Goal: Check status: Check status

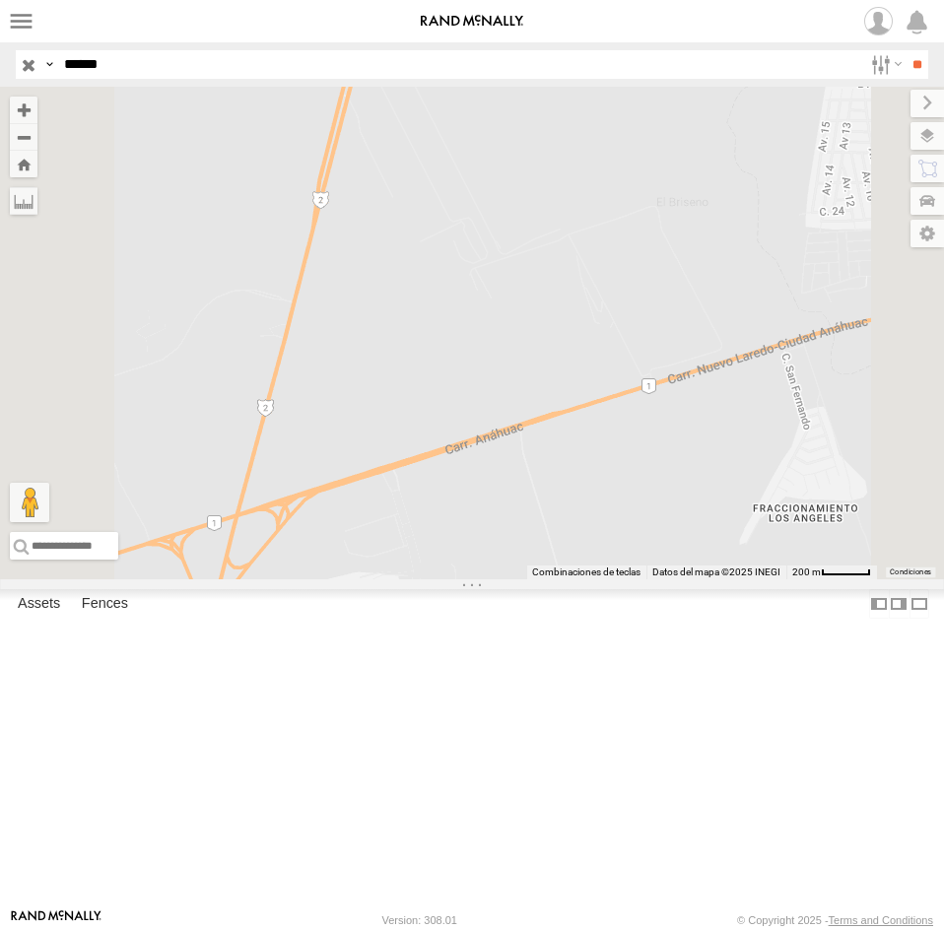
click at [27, 67] on input "button" at bounding box center [29, 64] width 26 height 29
click at [421, 23] on img at bounding box center [472, 22] width 102 height 14
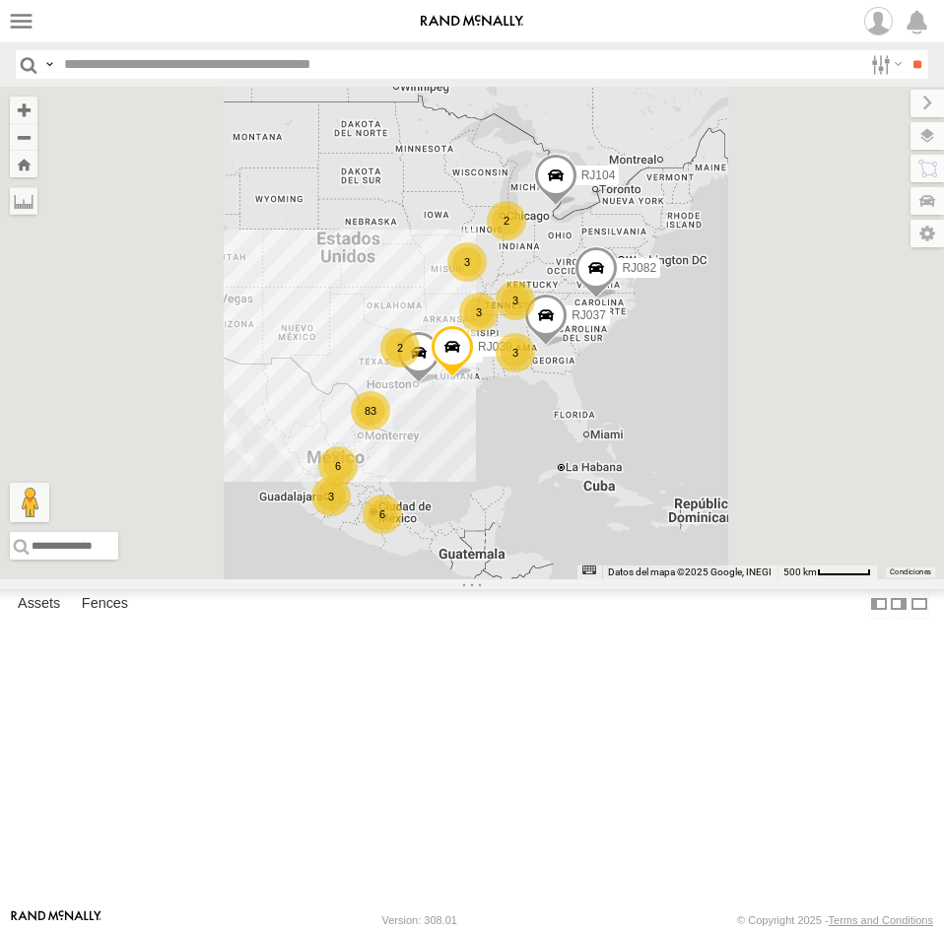
click at [181, 73] on input "text" at bounding box center [459, 64] width 806 height 29
paste input "*****"
type input "*****"
click at [906, 50] on input "**" at bounding box center [917, 64] width 23 height 29
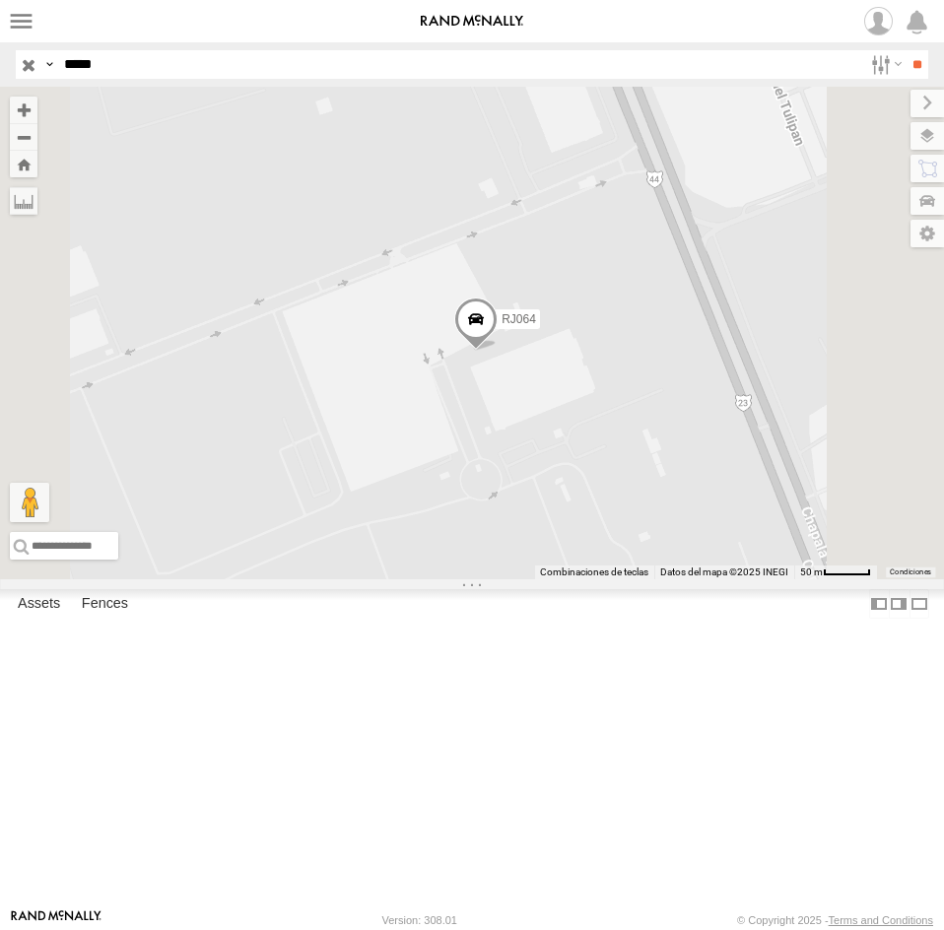
click at [498, 351] on span at bounding box center [475, 324] width 43 height 53
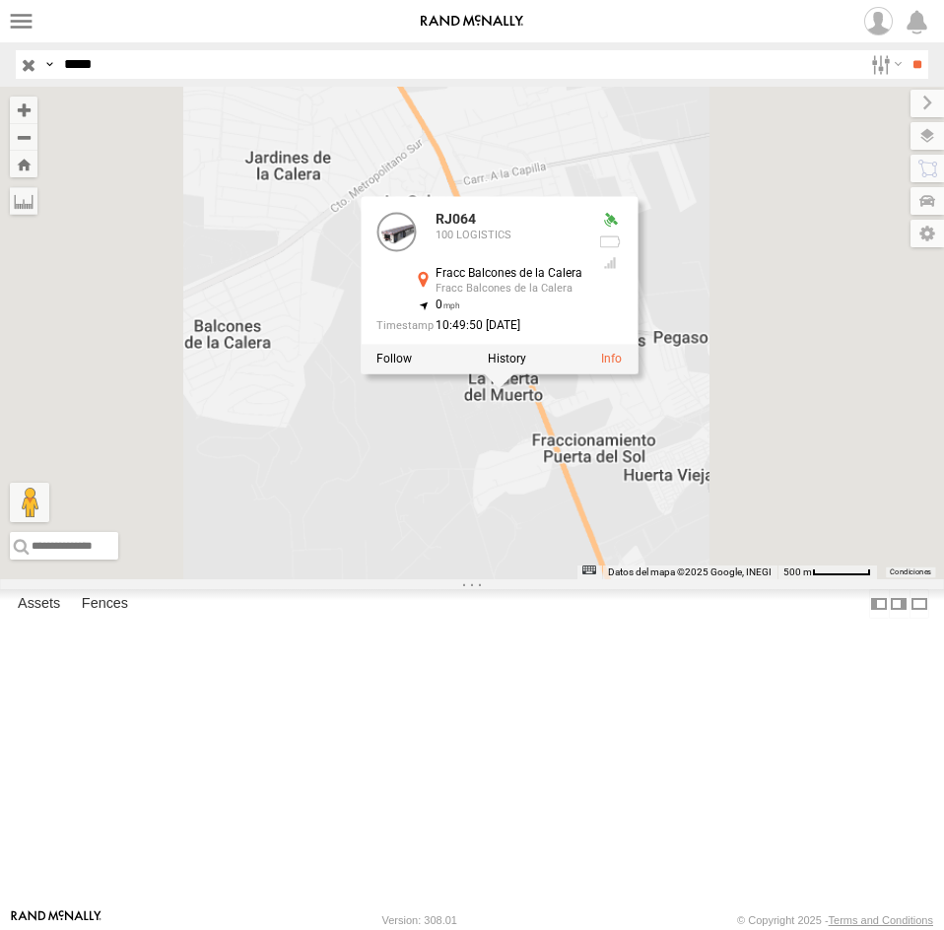
click at [699, 579] on div "RJ064 RJ064 100 LOGISTICS Fracc Balcones de la Calera Fracc Balcones de la Cale…" at bounding box center [472, 333] width 944 height 493
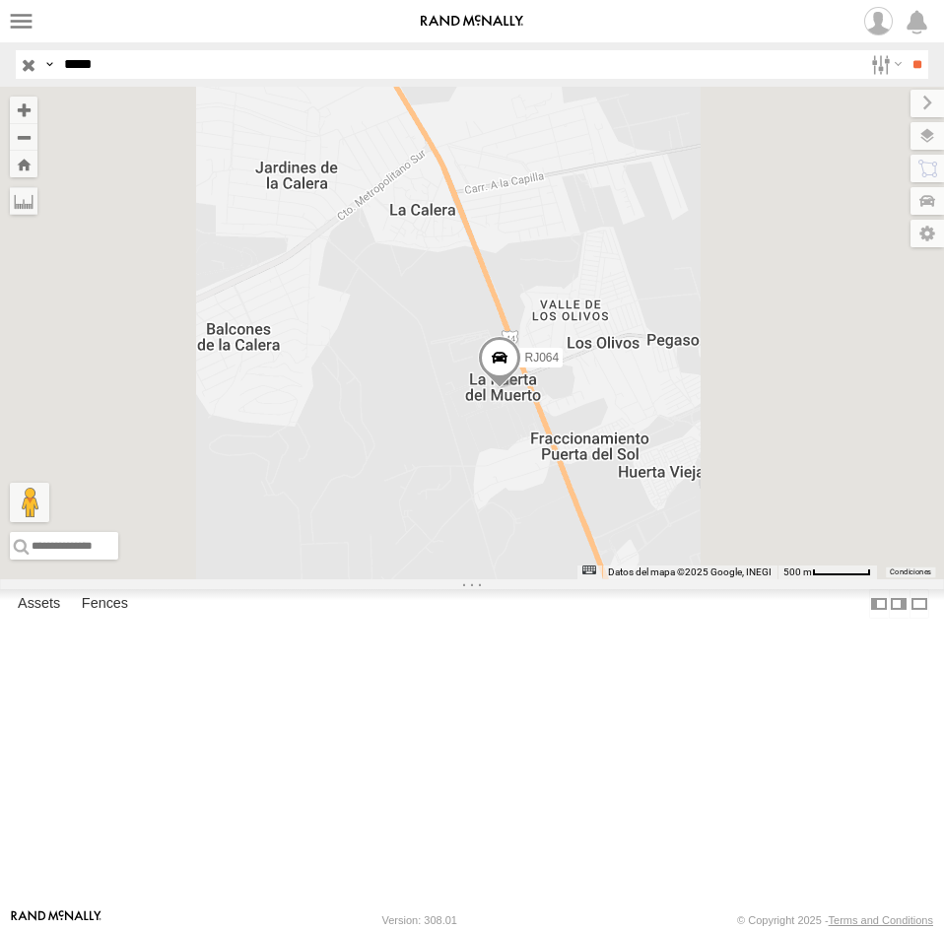
click at [25, 61] on input "button" at bounding box center [29, 64] width 26 height 29
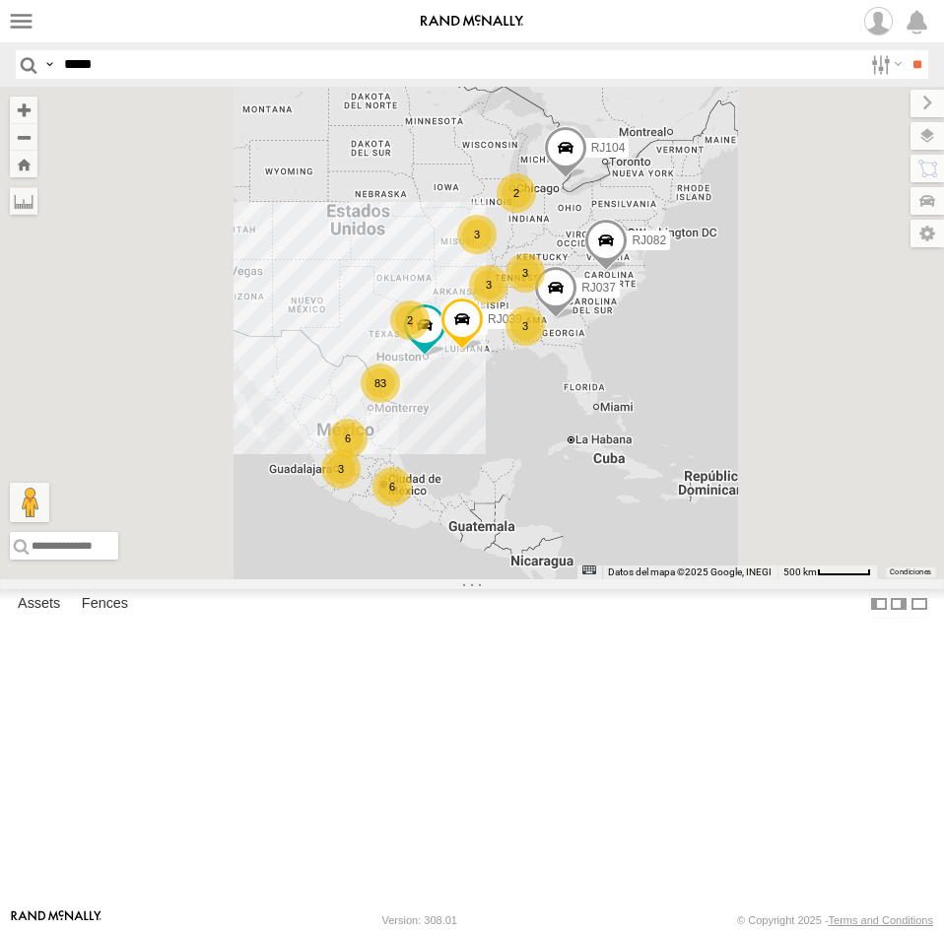
scroll to position [394, 0]
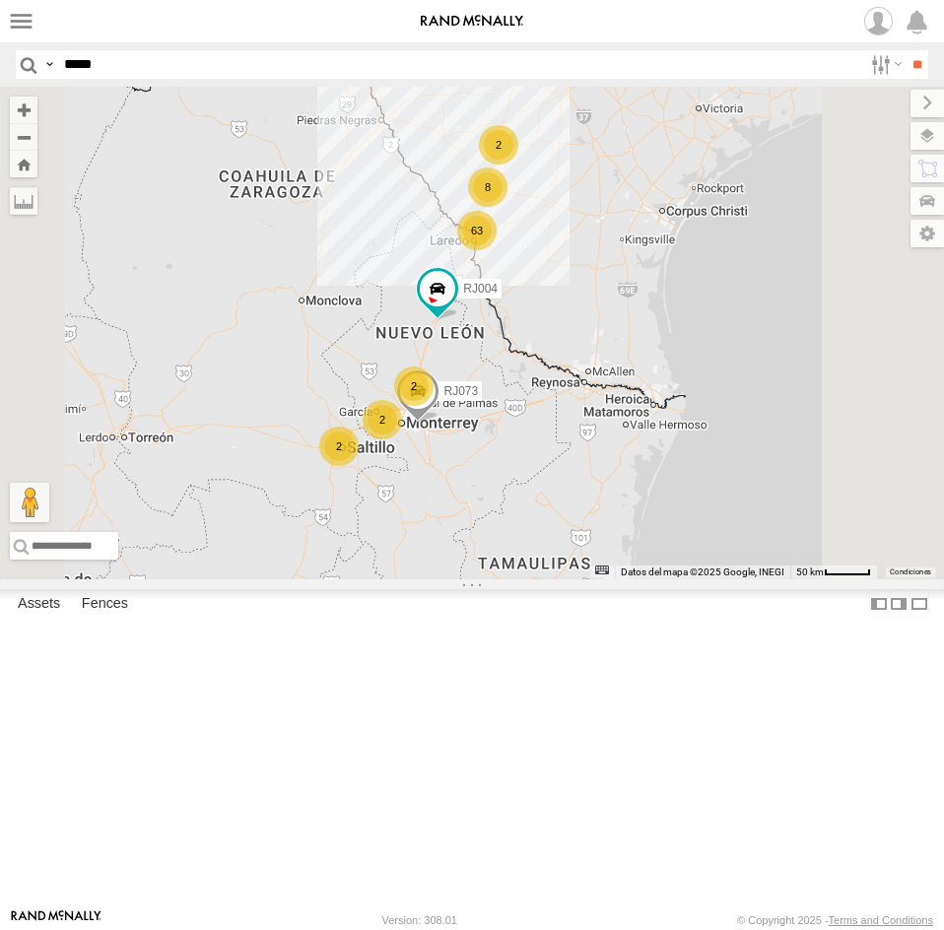
click at [775, 477] on div "RJ037 RJ082 RJ118 RJ039 RJ104 63 8 2 2 4 2 RJ004 2 RJ073 2 RJ002" at bounding box center [472, 333] width 944 height 493
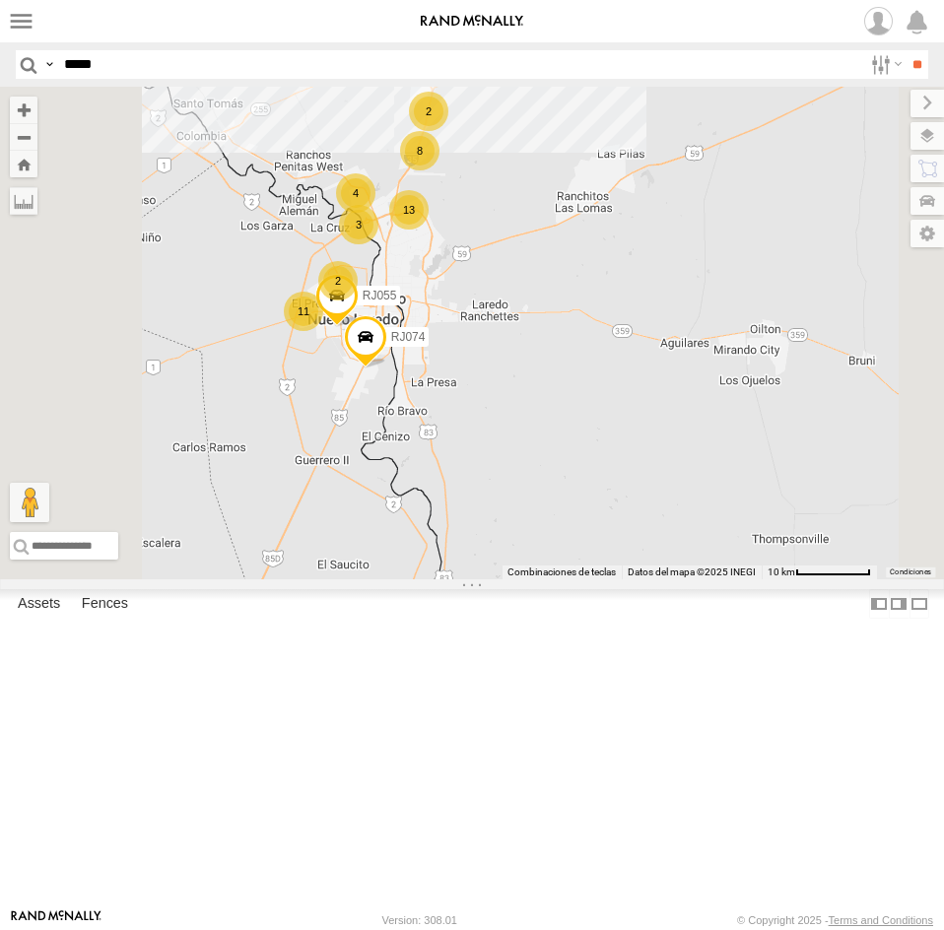
drag, startPoint x: 687, startPoint y: 454, endPoint x: 783, endPoint y: 467, distance: 97.4
click at [783, 467] on div "RJ037 RJ082 RJ118 RJ039 RJ104 RJ004 RJ073 RJ002 13 18 8 2 11 2 RJ074 4 3 RJ055" at bounding box center [472, 333] width 944 height 493
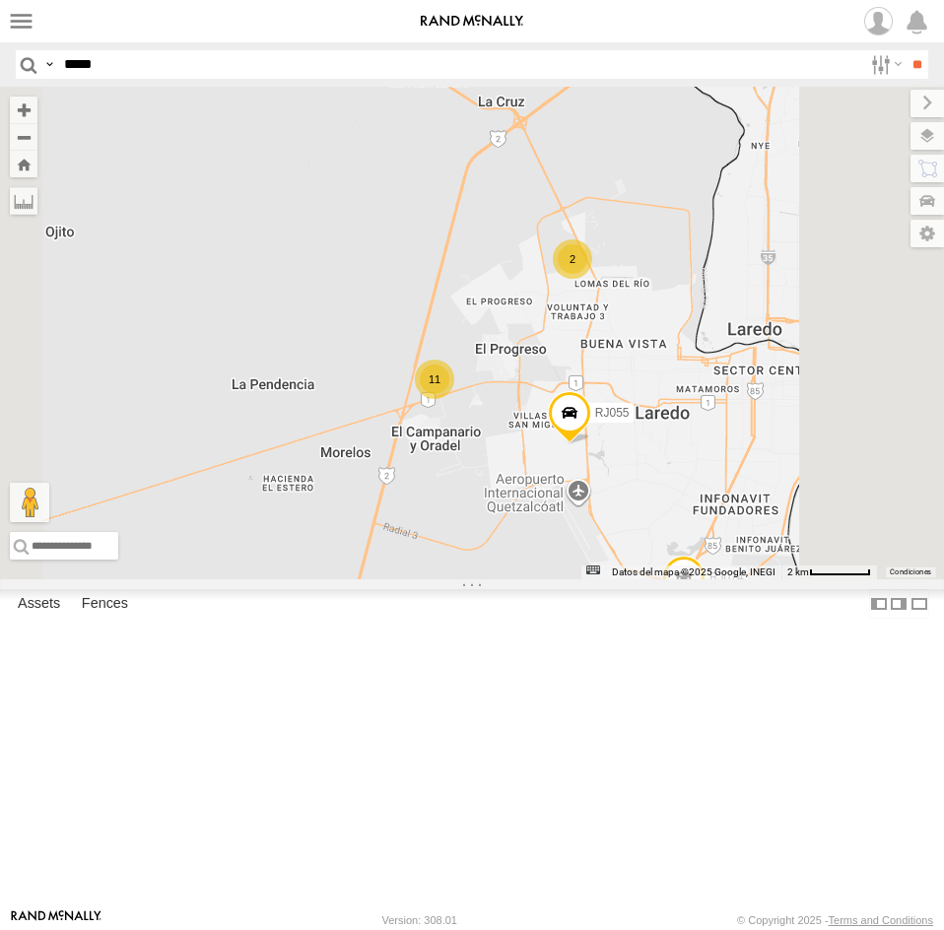
drag, startPoint x: 788, startPoint y: 456, endPoint x: 687, endPoint y: 522, distance: 121.1
click at [687, 522] on div "RJ037 RJ082 RJ118 RJ039 RJ104 RJ004 RJ073 RJ002 RJ074 RJ055 11 2 RJ099 2" at bounding box center [472, 333] width 944 height 493
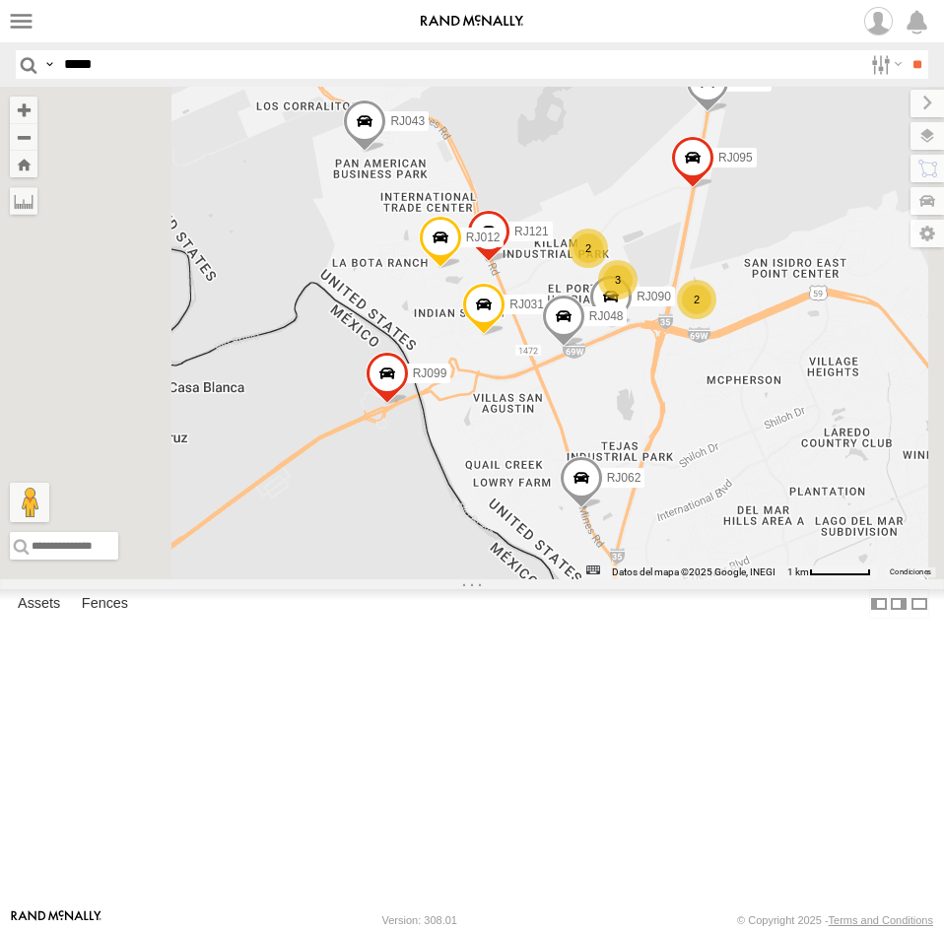
drag, startPoint x: 738, startPoint y: 436, endPoint x: 721, endPoint y: 471, distance: 39.2
click at [505, 336] on span at bounding box center [483, 309] width 43 height 53
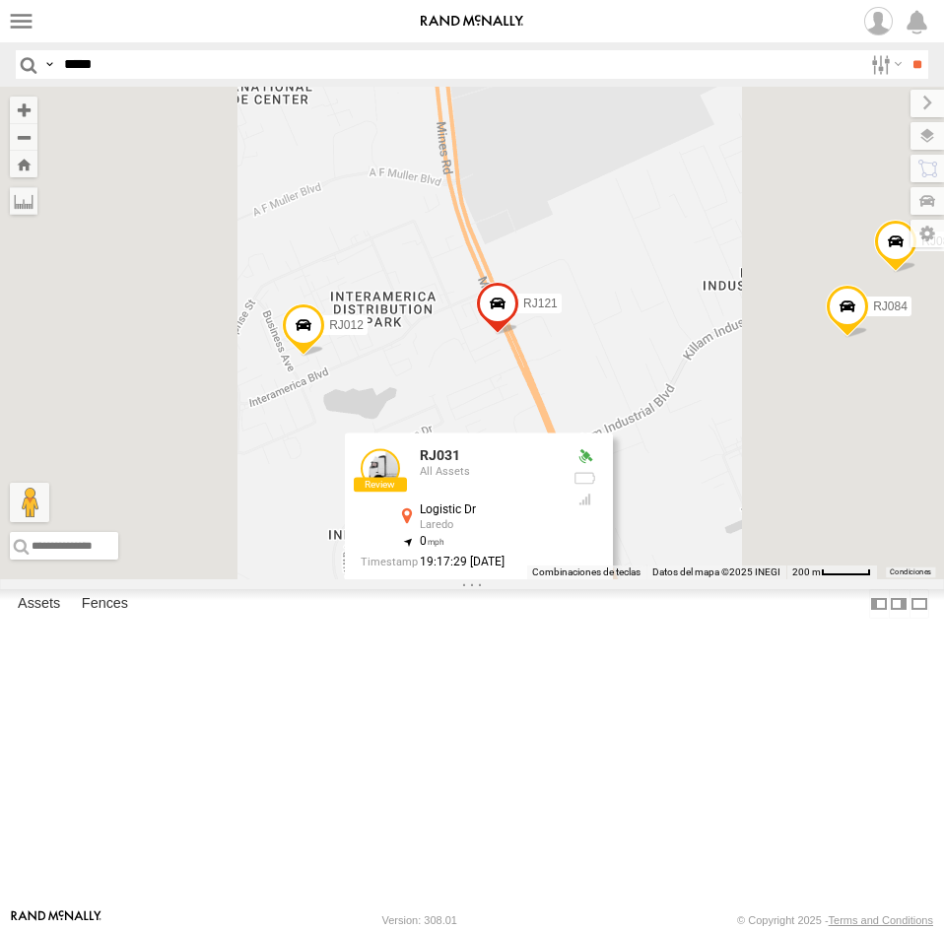
drag, startPoint x: 769, startPoint y: 432, endPoint x: 800, endPoint y: 289, distance: 146.3
click at [800, 289] on div "RJ037 RJ082 RJ118 RJ039 RJ104 RJ004 RJ073 RJ002 RJ074 RJ055 RJ112 RJ062 RJ019 R…" at bounding box center [472, 333] width 944 height 493
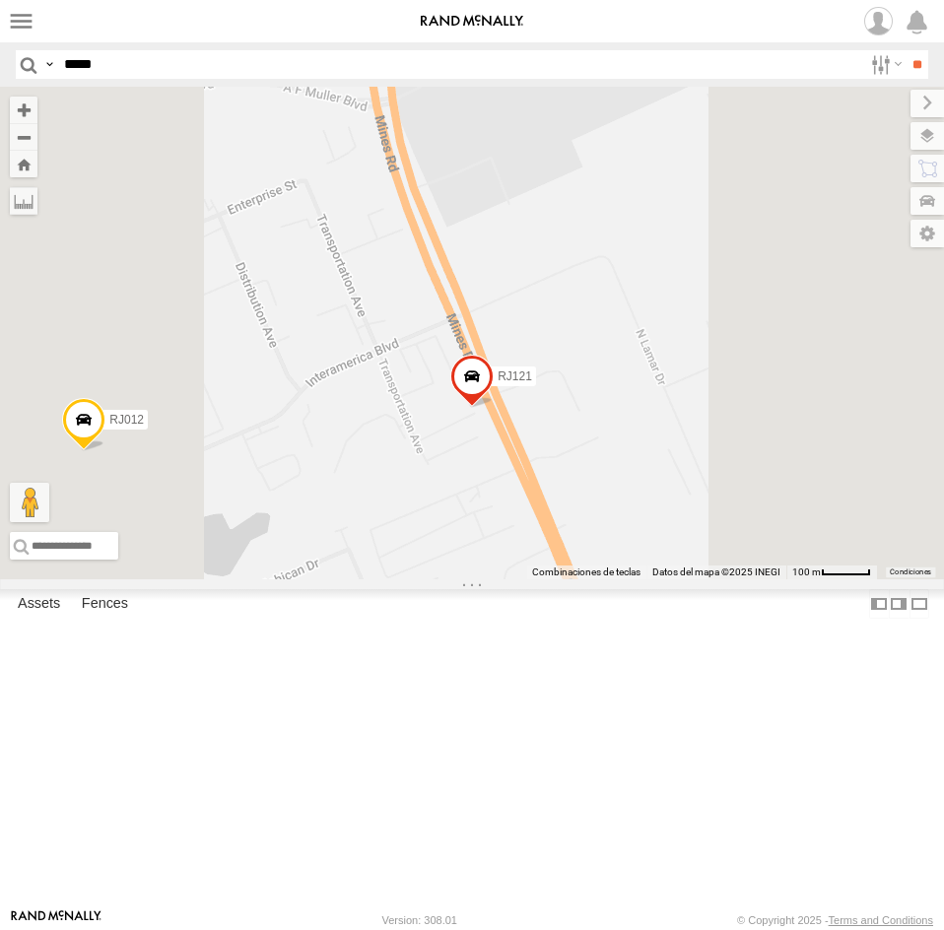
drag, startPoint x: 775, startPoint y: 487, endPoint x: 775, endPoint y: 392, distance: 94.6
click at [775, 392] on div "RJ037 RJ082 RJ118 RJ039 RJ104 RJ004 RJ073 RJ002 RJ074 RJ055 RJ112 RJ062 RJ019 R…" at bounding box center [472, 333] width 944 height 493
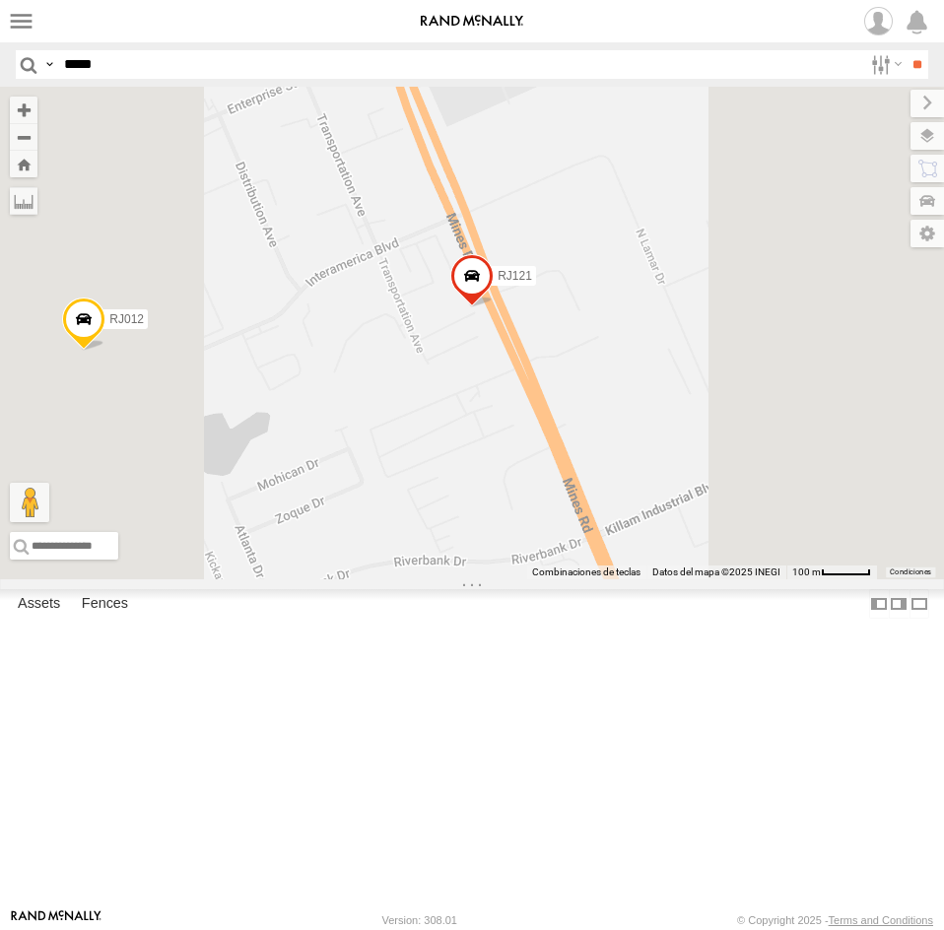
click at [494, 307] on span at bounding box center [471, 280] width 43 height 53
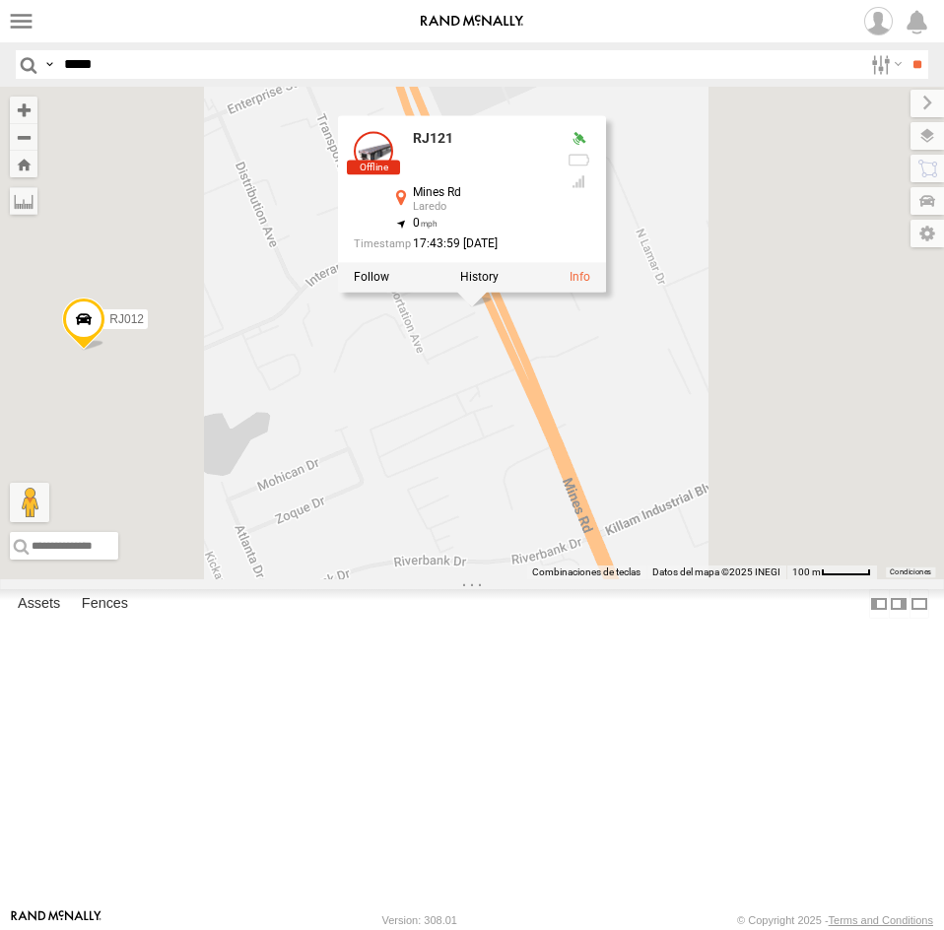
click at [744, 499] on div "RJ037 RJ082 RJ118 RJ039 RJ104 RJ004 RJ073 RJ002 RJ074 RJ055 RJ112 RJ062 RJ019 R…" at bounding box center [472, 333] width 944 height 493
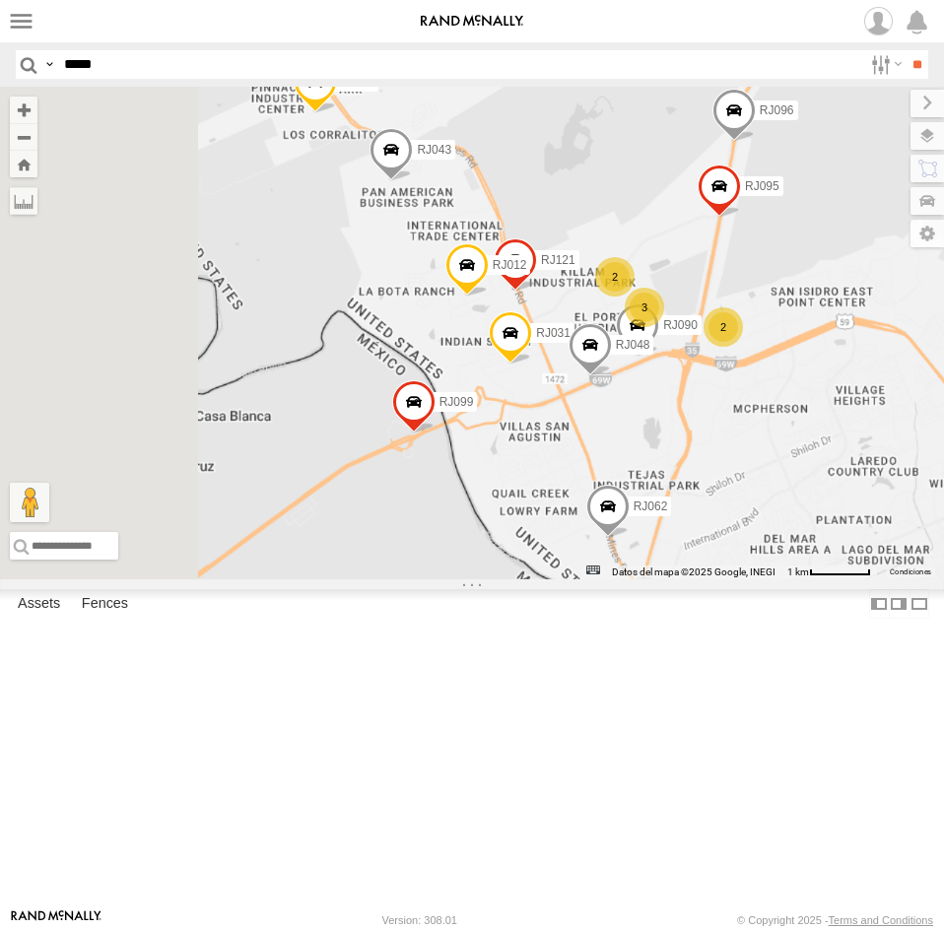
drag, startPoint x: 702, startPoint y: 529, endPoint x: 774, endPoint y: 444, distance: 111.2
click at [774, 444] on div "RJ037 RJ082 RJ118 RJ039 RJ104 RJ004 RJ073 RJ002 RJ074 RJ055 RJ112 RJ062 RJ019 R…" at bounding box center [472, 333] width 944 height 493
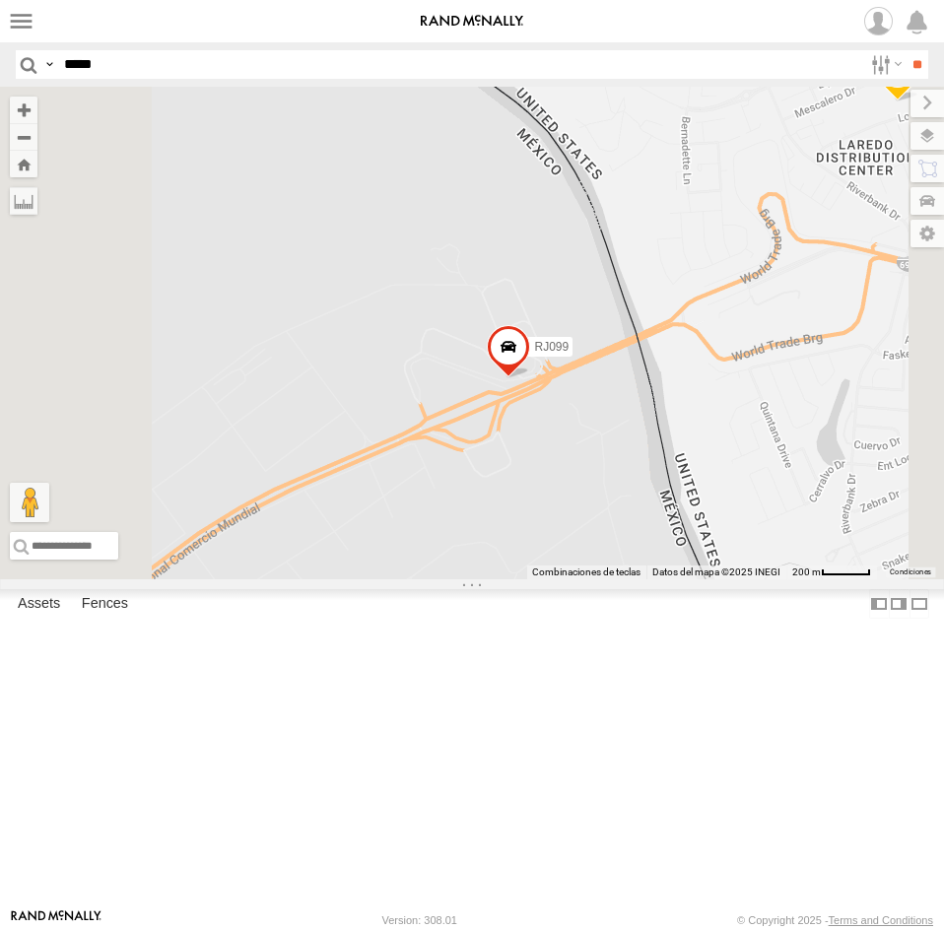
drag, startPoint x: 702, startPoint y: 529, endPoint x: 834, endPoint y: 416, distance: 174.0
click at [834, 416] on div "RJ037 RJ082 RJ118 RJ039 RJ104 RJ004 RJ073 RJ002 RJ074 RJ055 RJ112 RJ062 RJ019 R…" at bounding box center [472, 333] width 944 height 493
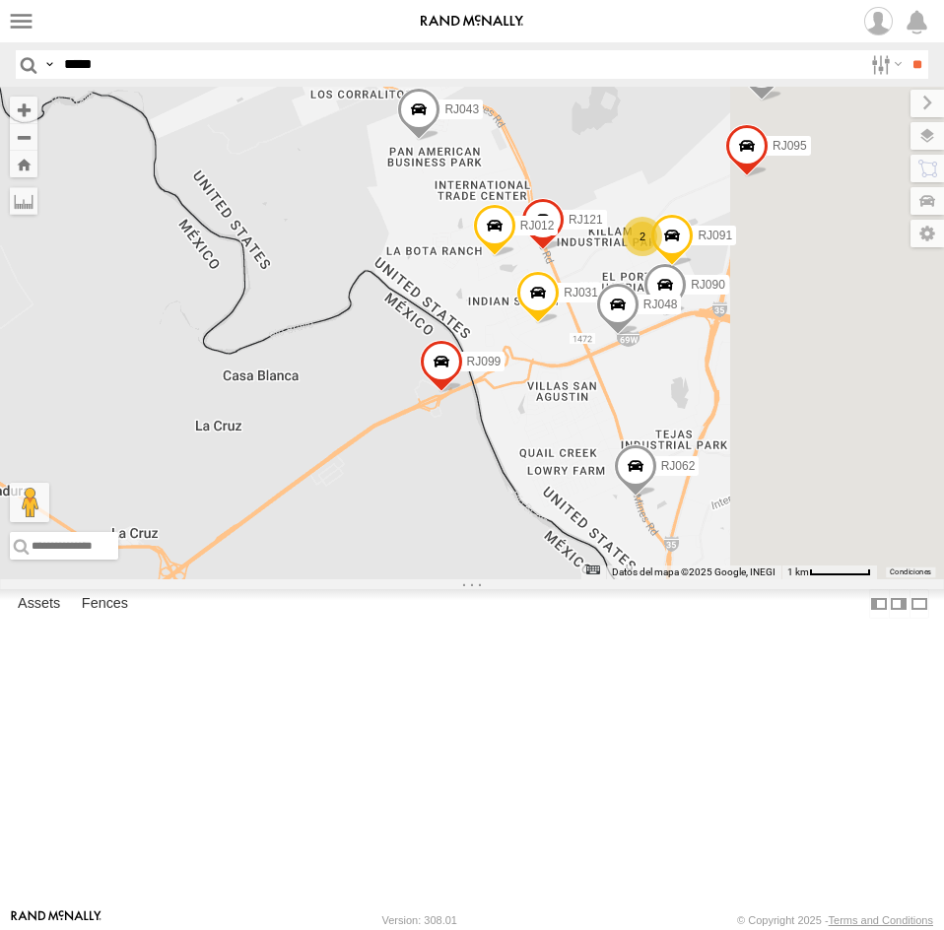
drag, startPoint x: 731, startPoint y: 650, endPoint x: 690, endPoint y: 591, distance: 72.2
click at [690, 579] on div "RJ037 RJ082 RJ118 RJ039 RJ104 RJ004 RJ073 RJ002 RJ074 RJ055 RJ112 RJ062 RJ019 R…" at bounding box center [472, 333] width 944 height 493
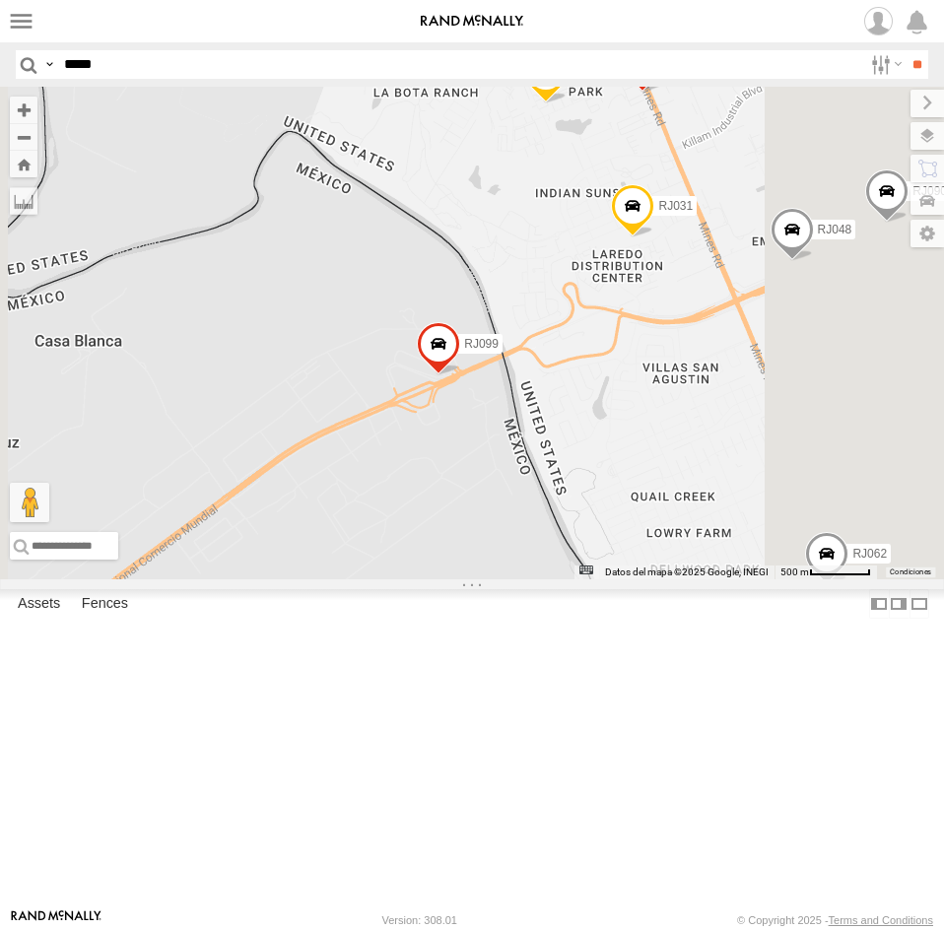
drag, startPoint x: 689, startPoint y: 569, endPoint x: 713, endPoint y: 544, distance: 34.8
click at [713, 544] on div "RJ037 RJ082 RJ118 RJ039 RJ104 RJ004 RJ073 RJ002 RJ074 RJ055 RJ112 RJ062 RJ019 R…" at bounding box center [472, 333] width 944 height 493
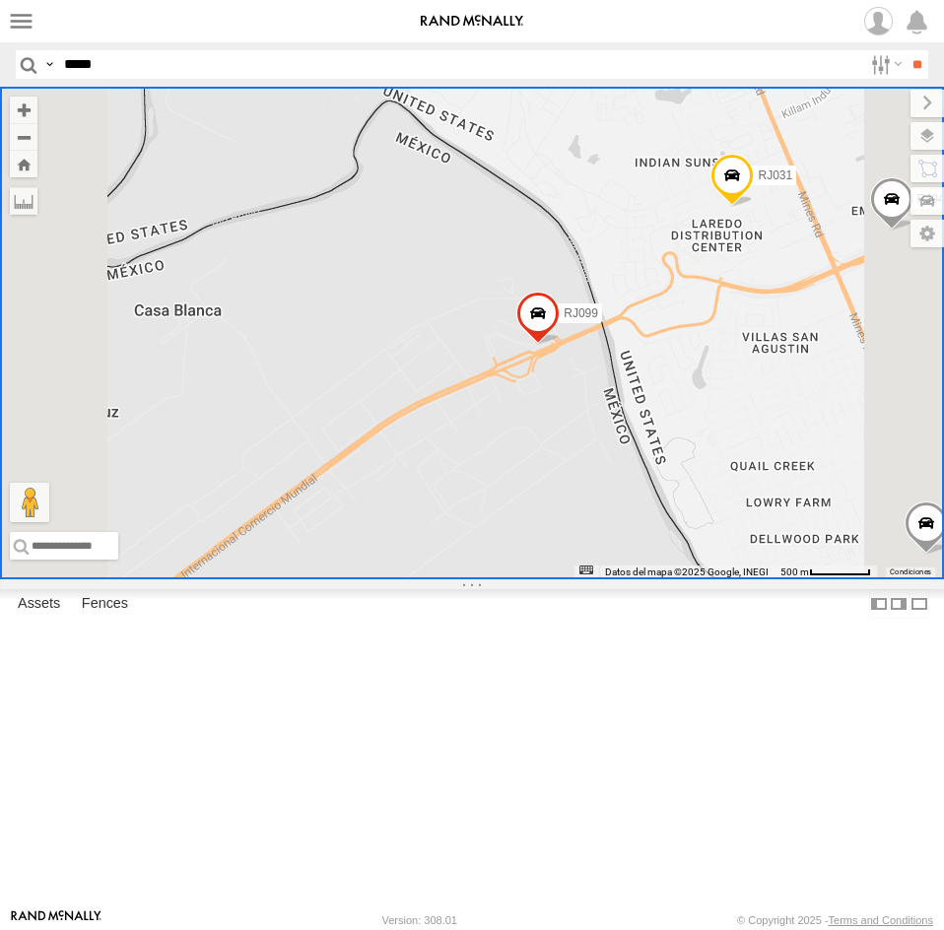
scroll to position [0, 0]
click at [0, 0] on div "RJ118" at bounding box center [0, 0] width 0 height 0
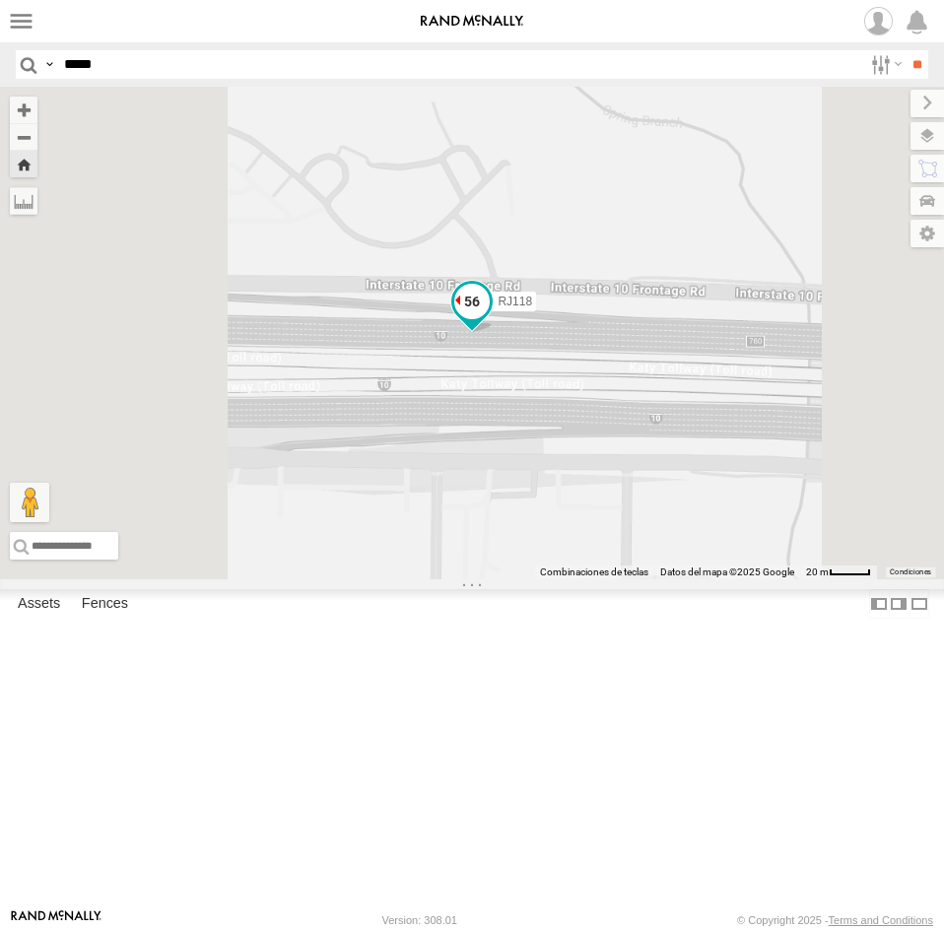
click at [490, 319] on span at bounding box center [471, 301] width 35 height 35
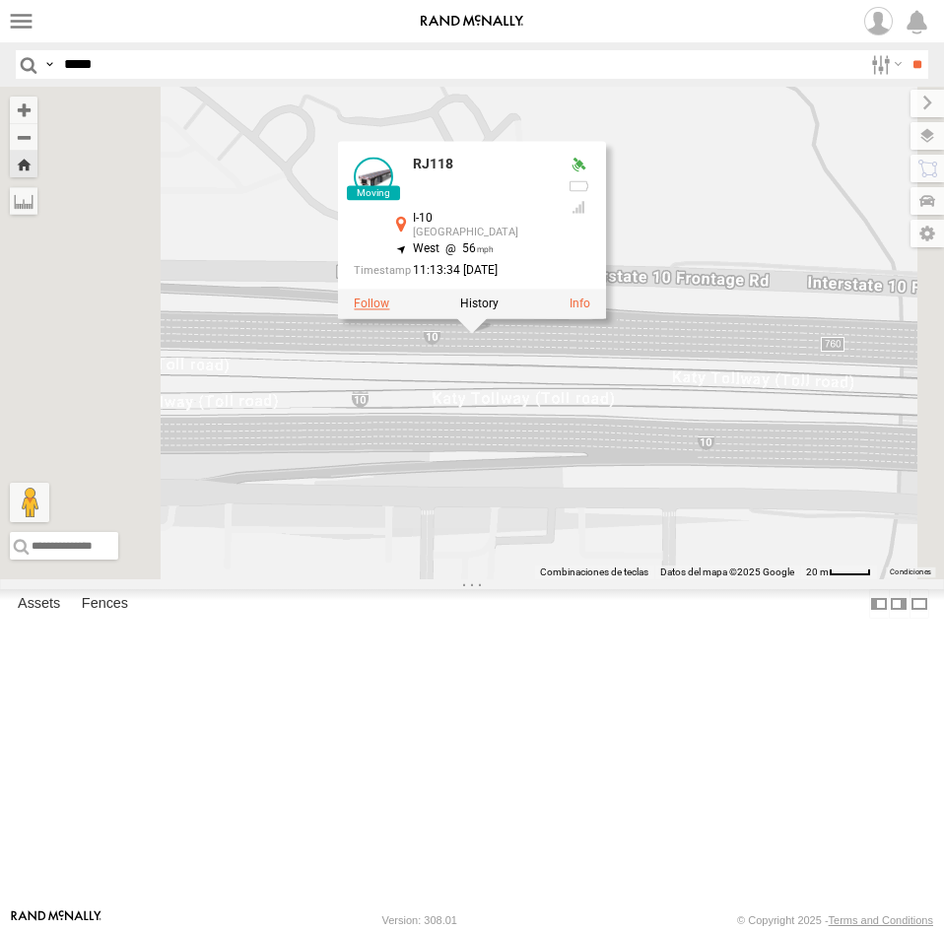
click at [389, 310] on label at bounding box center [371, 304] width 35 height 14
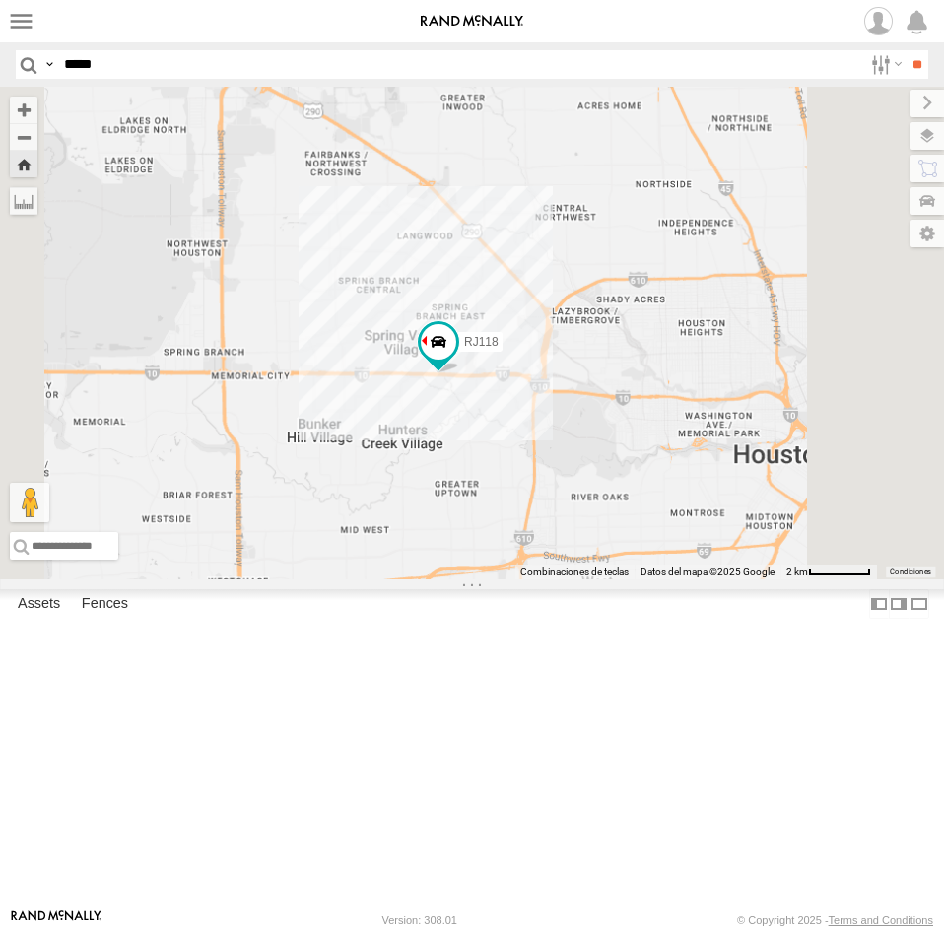
drag, startPoint x: 803, startPoint y: 609, endPoint x: 764, endPoint y: 608, distance: 39.4
click at [764, 579] on div "RJ118" at bounding box center [472, 333] width 944 height 493
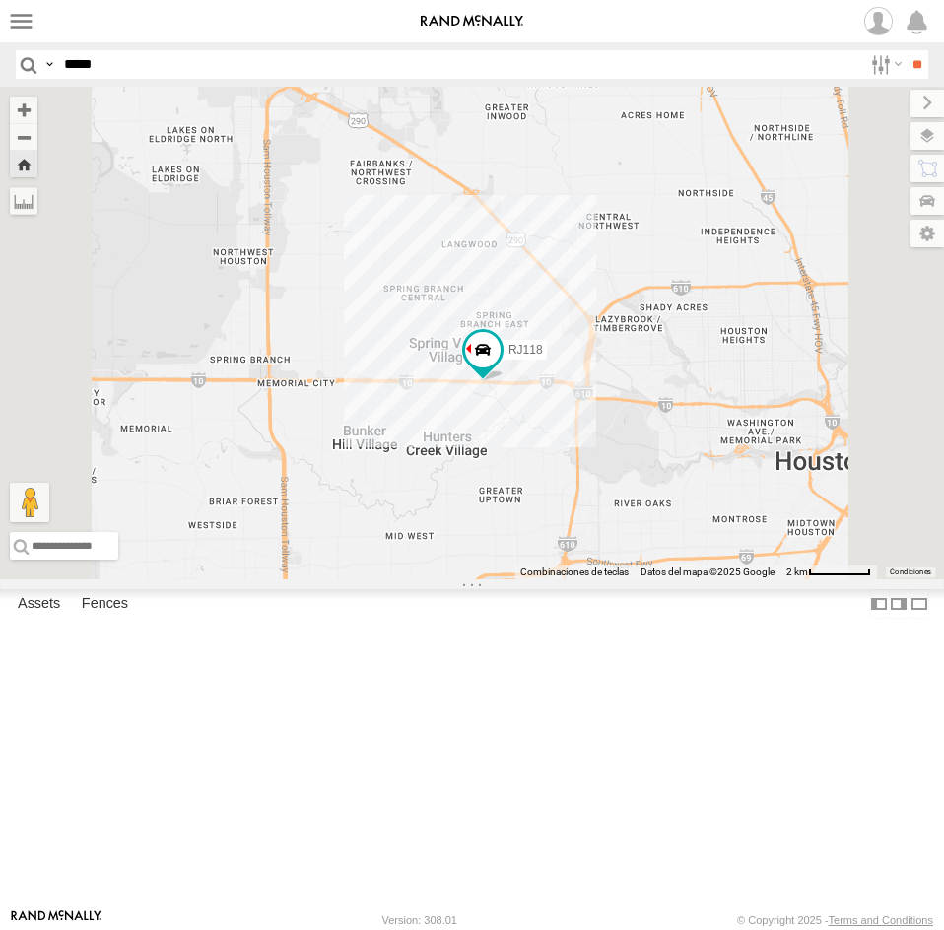
drag, startPoint x: 720, startPoint y: 581, endPoint x: 774, endPoint y: 588, distance: 54.6
click at [774, 579] on div "RJ118" at bounding box center [472, 333] width 944 height 493
click at [501, 368] on span at bounding box center [482, 349] width 35 height 35
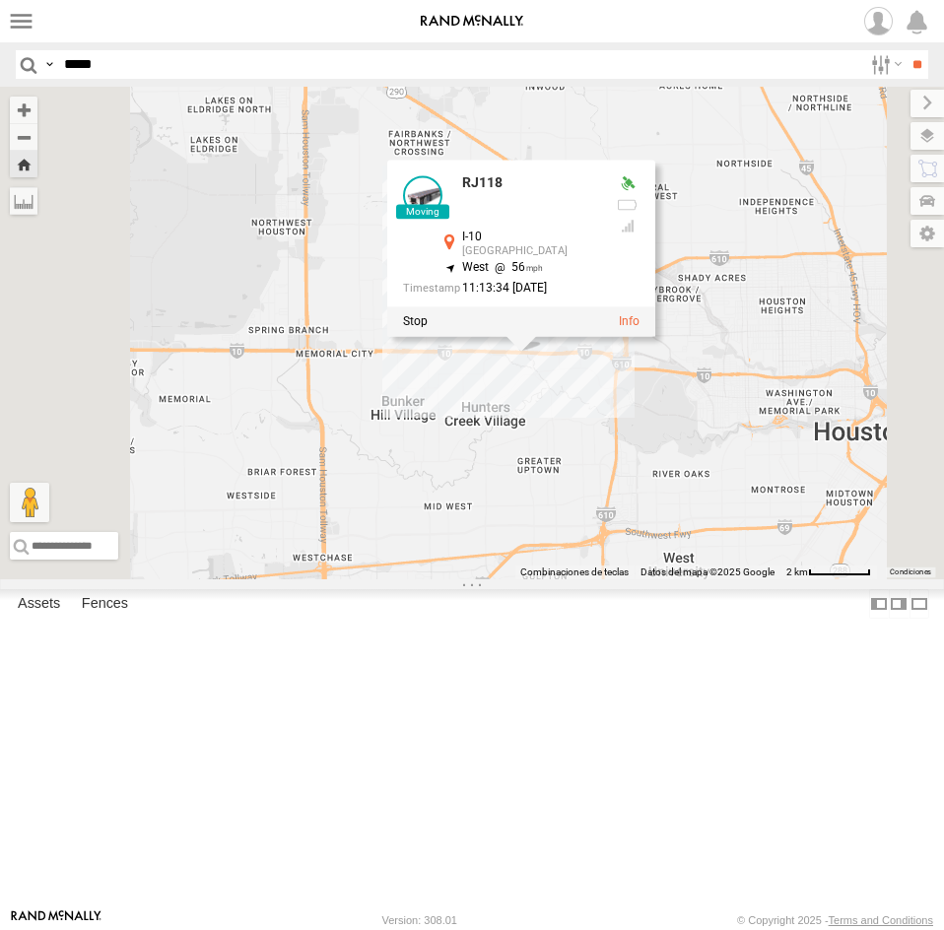
drag, startPoint x: 659, startPoint y: 594, endPoint x: 700, endPoint y: 565, distance: 50.1
click at [700, 565] on div "RJ118 RJ118 I-10 Houston 29.78437 , -95.48872 [PERSON_NAME] 56 11:13:34 [DATE]" at bounding box center [472, 333] width 944 height 493
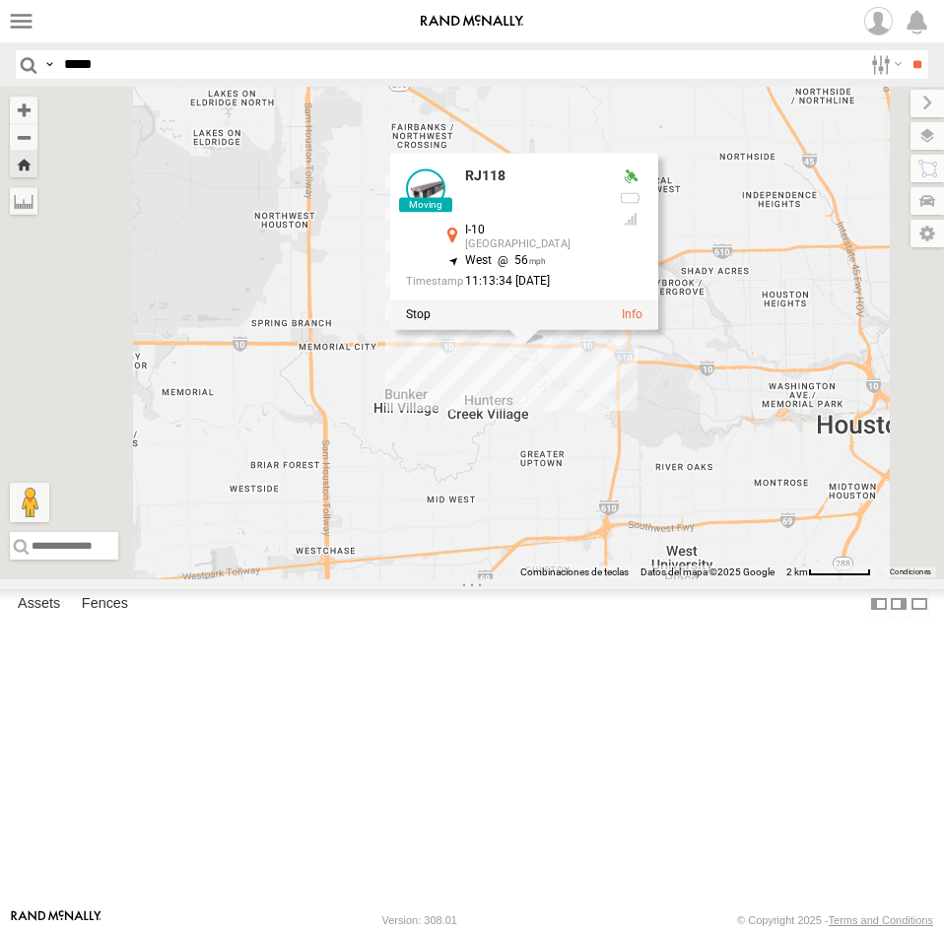
click at [695, 558] on div "RJ118 RJ118 I-10 Houston 29.78437 , -95.48872 [PERSON_NAME] 56 11:13:34 [DATE]" at bounding box center [472, 333] width 944 height 493
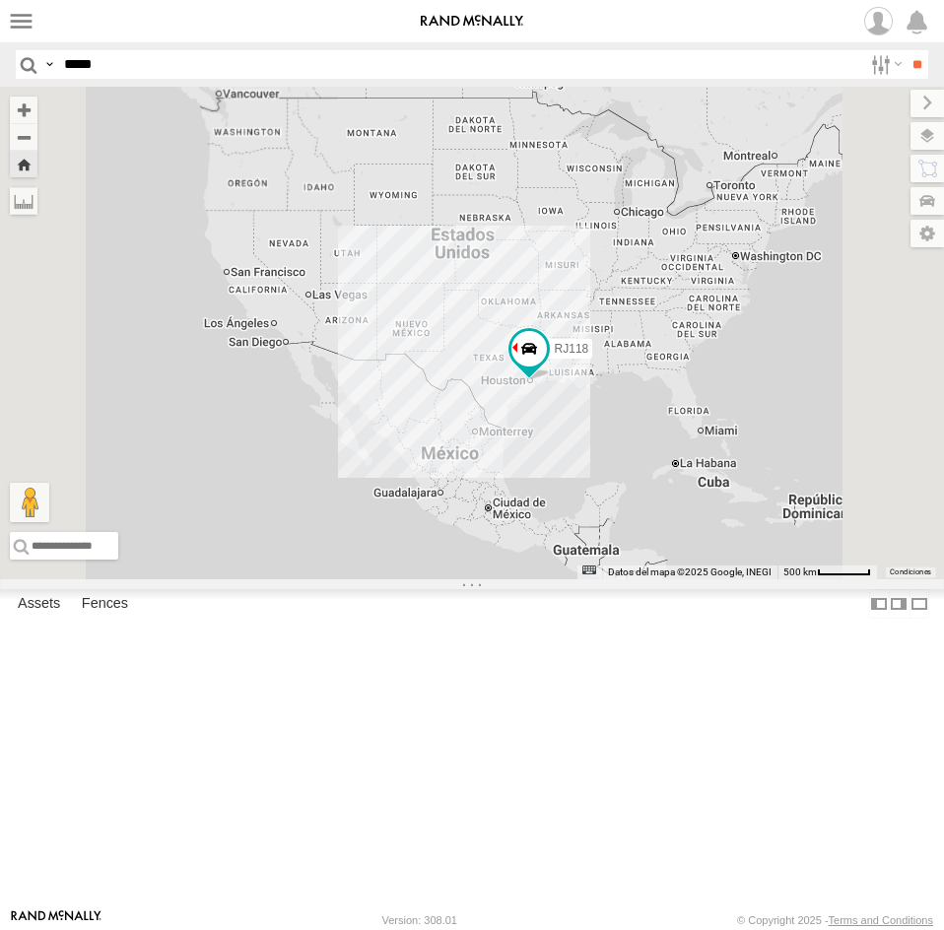
drag, startPoint x: 657, startPoint y: 580, endPoint x: 717, endPoint y: 560, distance: 63.6
click at [716, 561] on div "RJ118" at bounding box center [472, 333] width 944 height 493
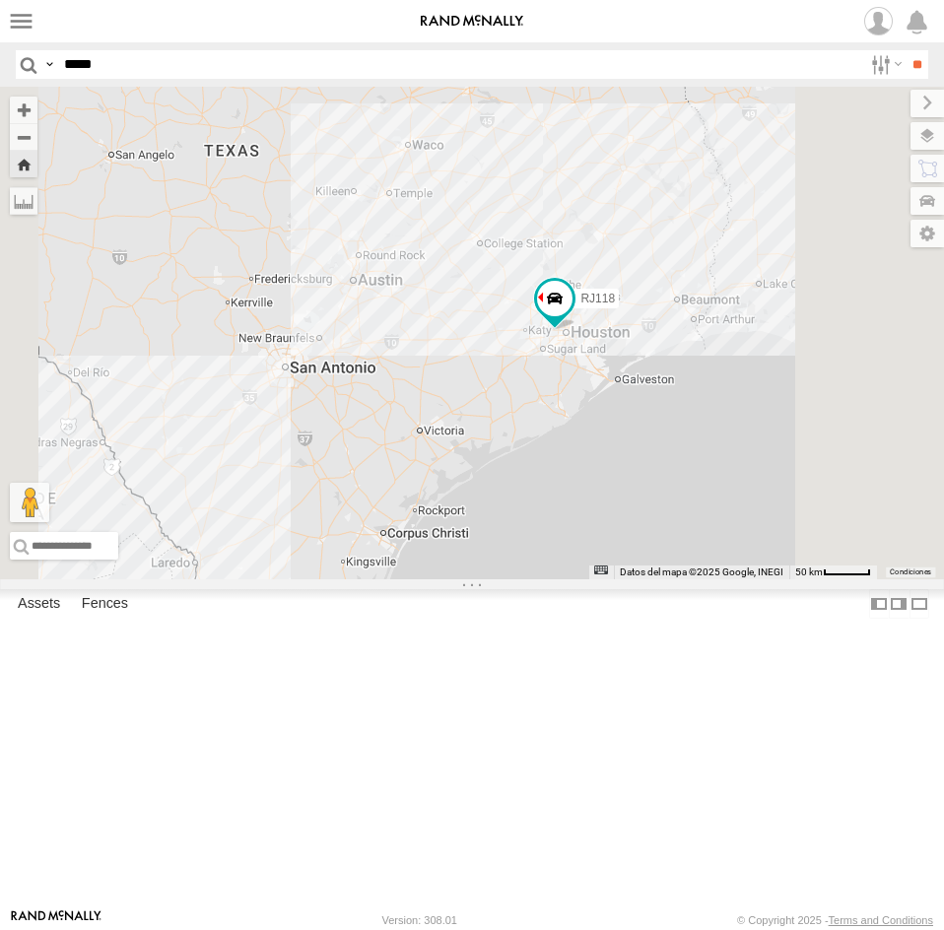
drag, startPoint x: 759, startPoint y: 521, endPoint x: 640, endPoint y: 523, distance: 118.3
click at [640, 523] on div "RJ118" at bounding box center [472, 333] width 944 height 493
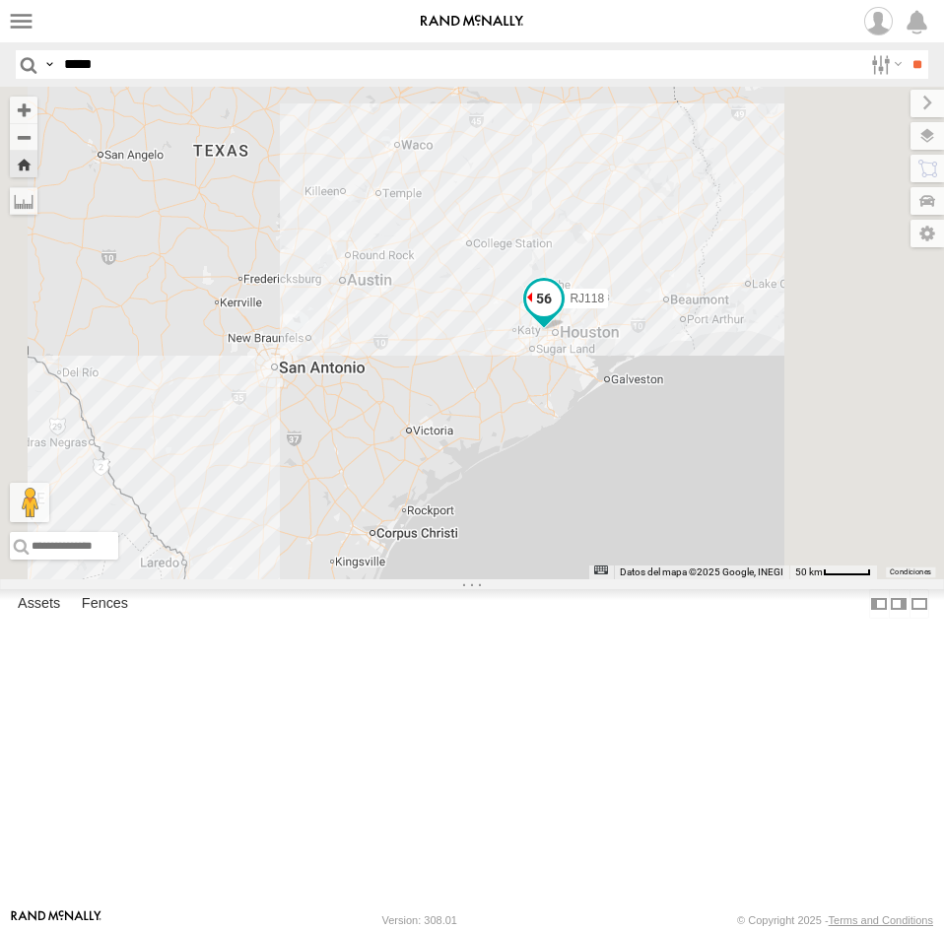
click at [566, 330] on span at bounding box center [543, 303] width 43 height 53
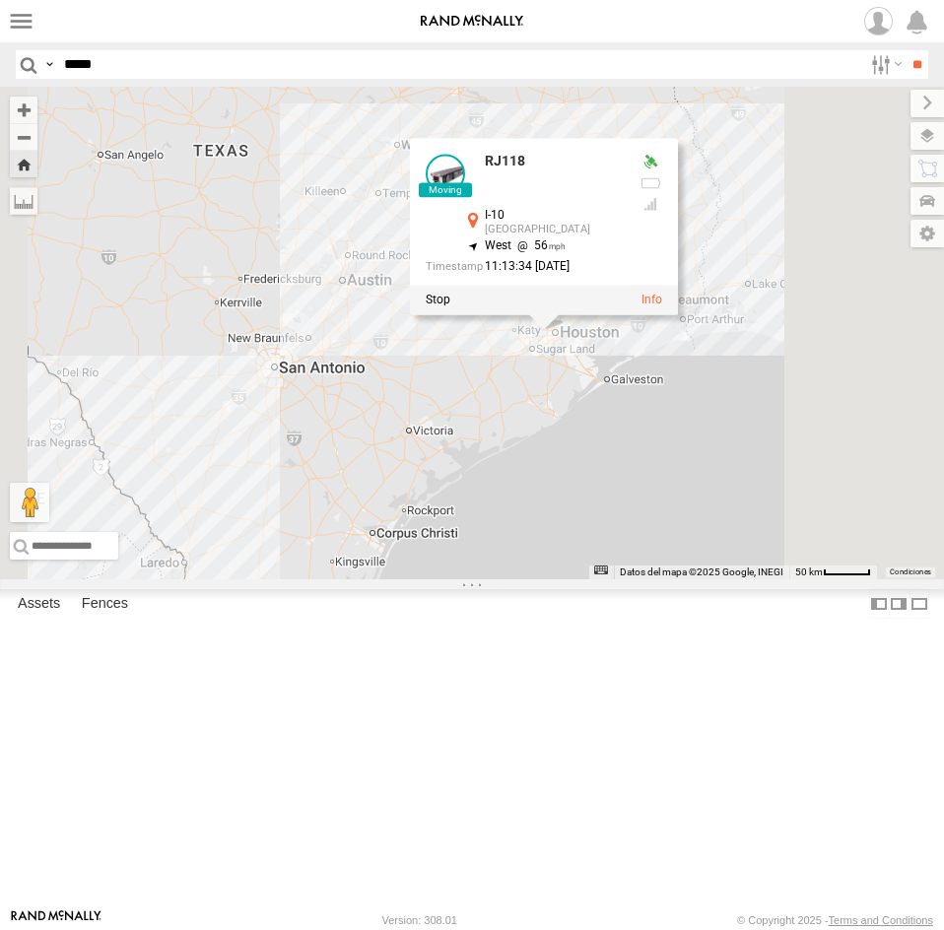
click at [0, 0] on div "RJ026" at bounding box center [0, 0] width 0 height 0
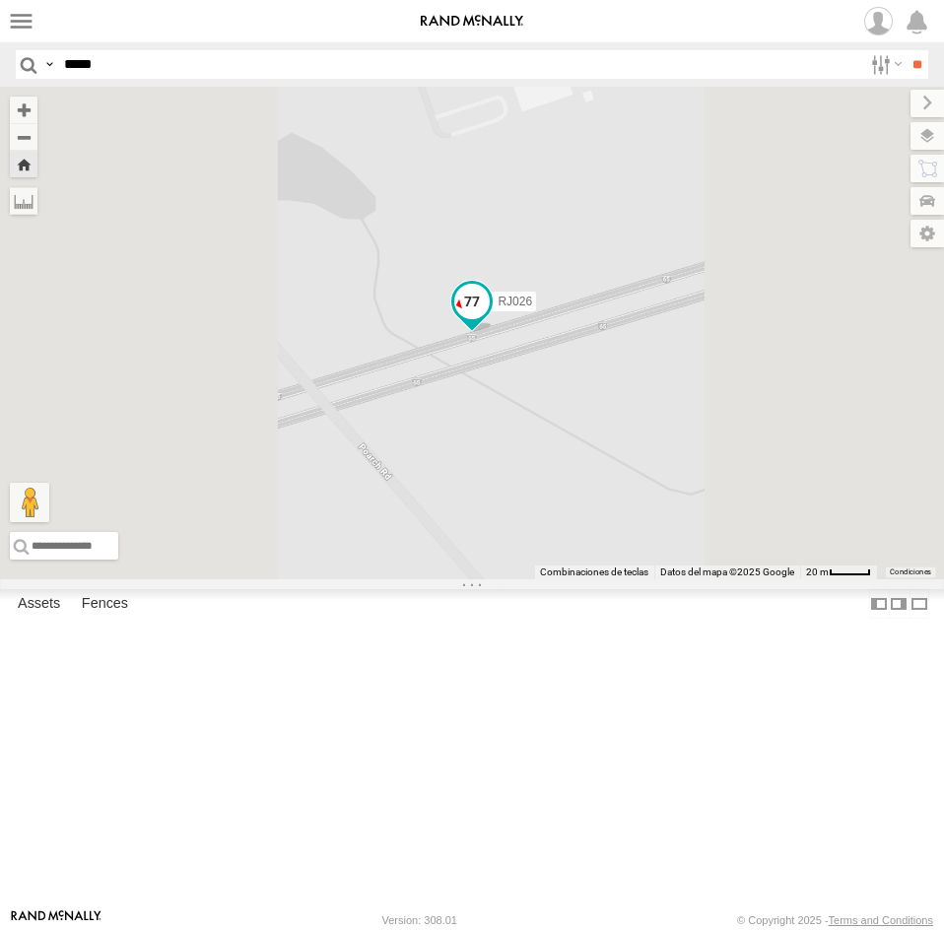
click at [490, 319] on span at bounding box center [471, 301] width 35 height 35
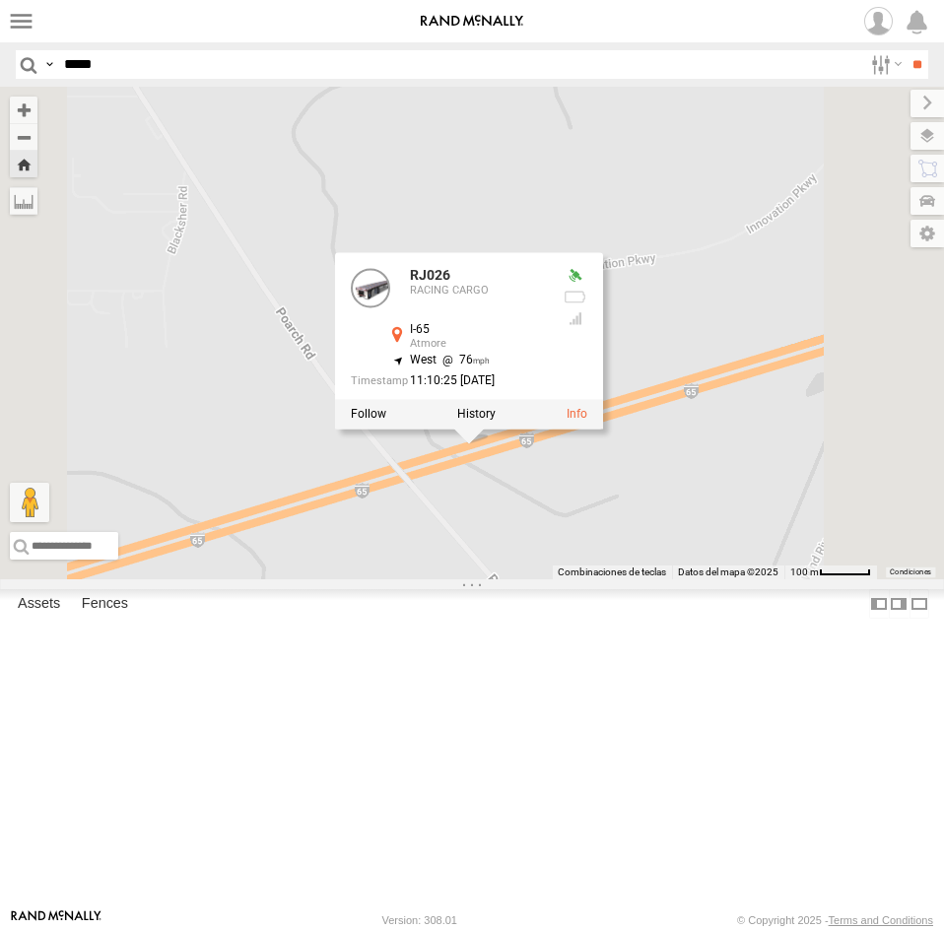
click at [728, 579] on div "RJ026 RJ026 RACING CARGO I-65 [PERSON_NAME] 31.10759 , -87.48637 [PERSON_NAME] …" at bounding box center [472, 333] width 944 height 493
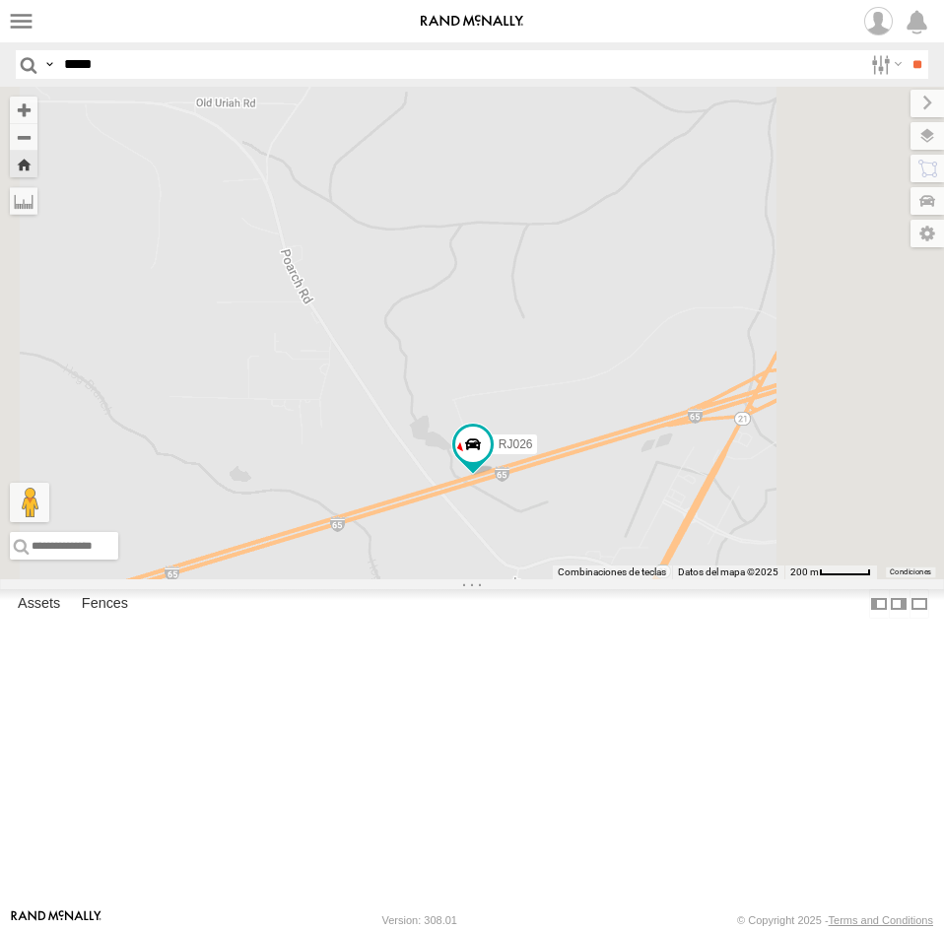
drag, startPoint x: 716, startPoint y: 683, endPoint x: 748, endPoint y: 647, distance: 47.5
click at [748, 579] on div "RJ026" at bounding box center [472, 333] width 944 height 493
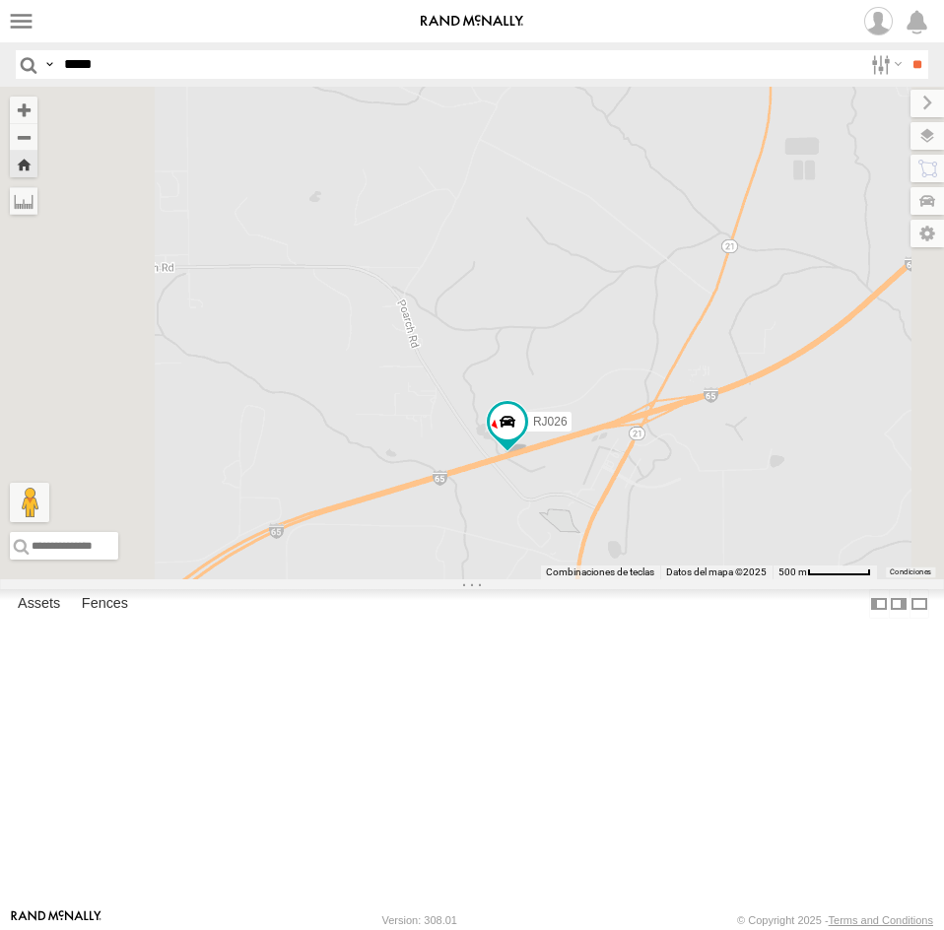
scroll to position [1577, 0]
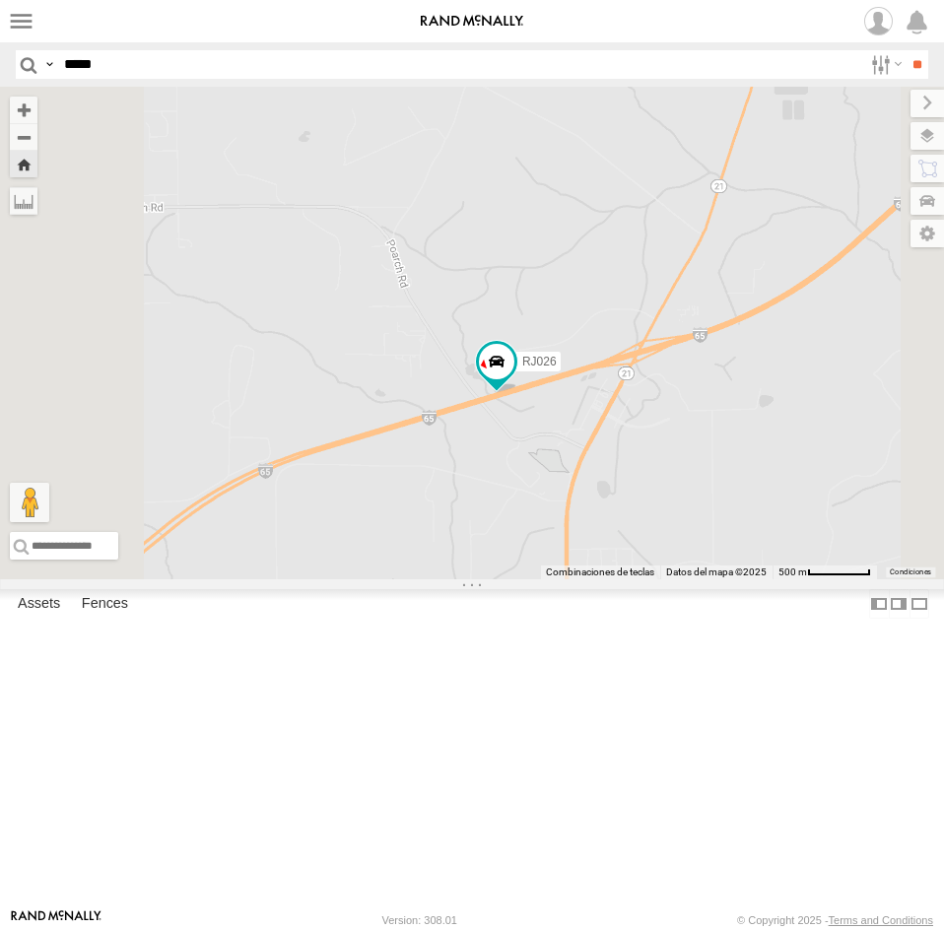
drag, startPoint x: 663, startPoint y: 622, endPoint x: 639, endPoint y: 559, distance: 67.4
click at [647, 559] on div "RJ026" at bounding box center [472, 333] width 944 height 493
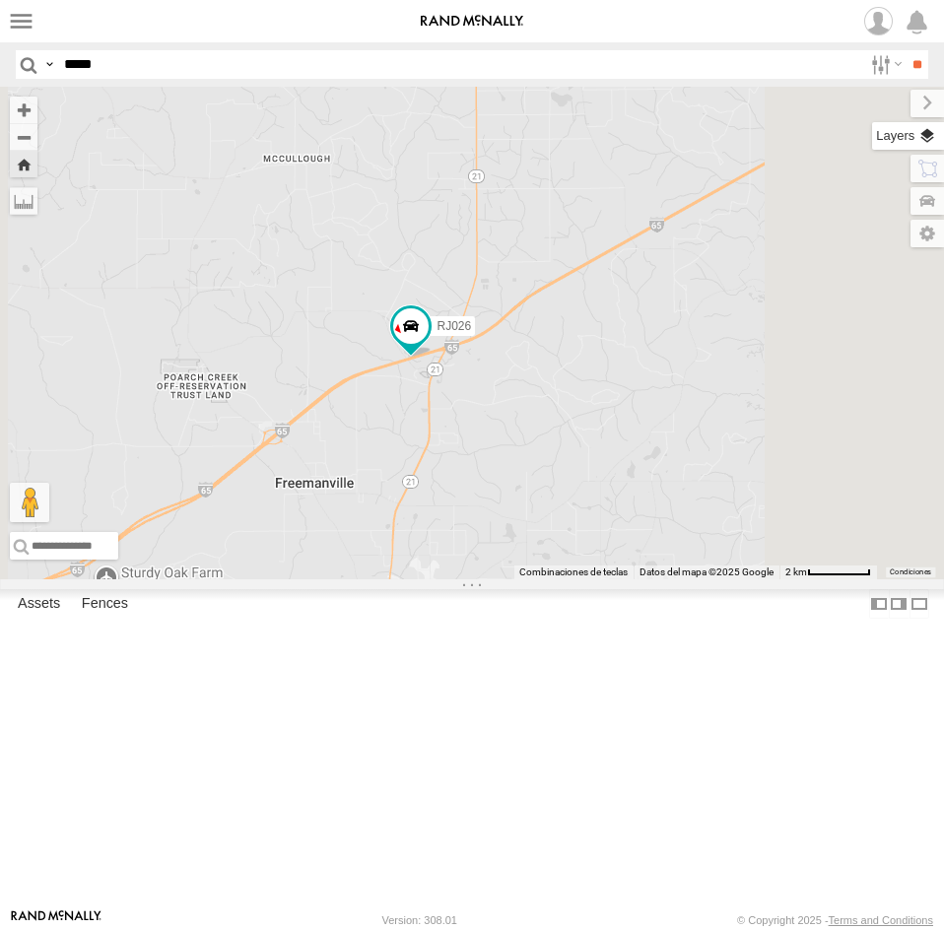
click at [925, 146] on label at bounding box center [908, 136] width 72 height 28
click at [0, 0] on span "Basemaps" at bounding box center [0, 0] width 0 height 0
click at [0, 0] on span "Satellite + Roadmap" at bounding box center [0, 0] width 0 height 0
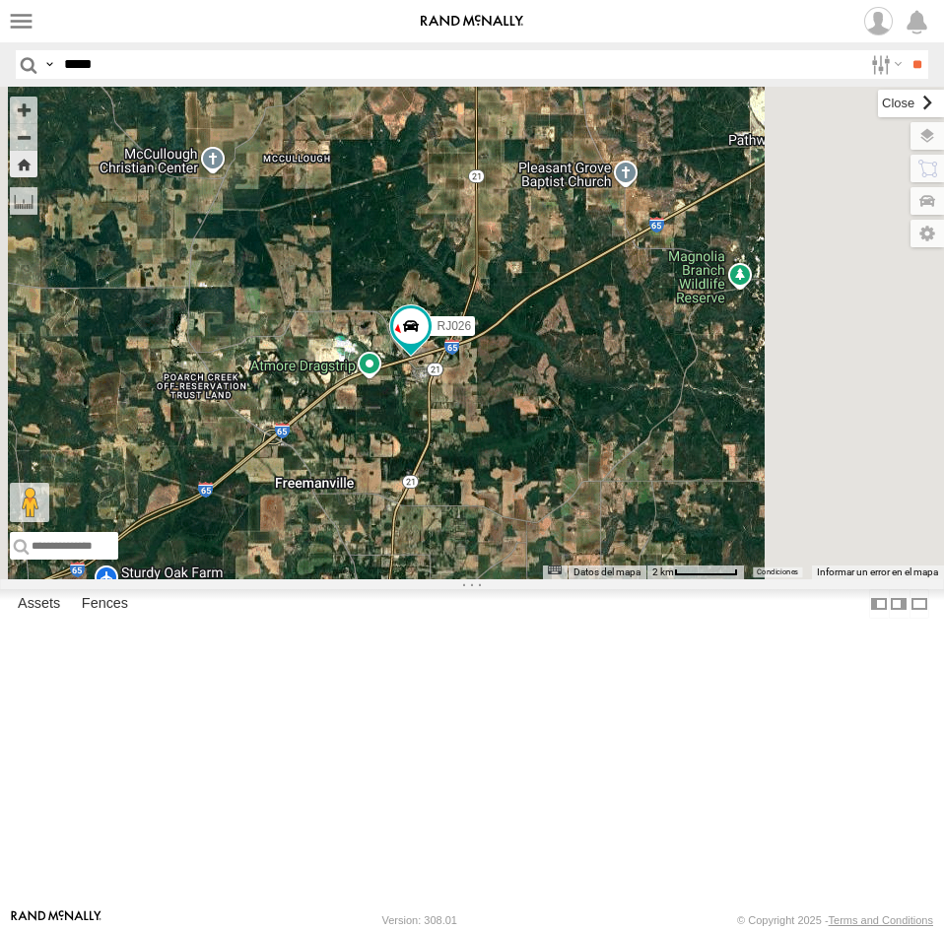
click at [878, 96] on label at bounding box center [911, 104] width 66 height 28
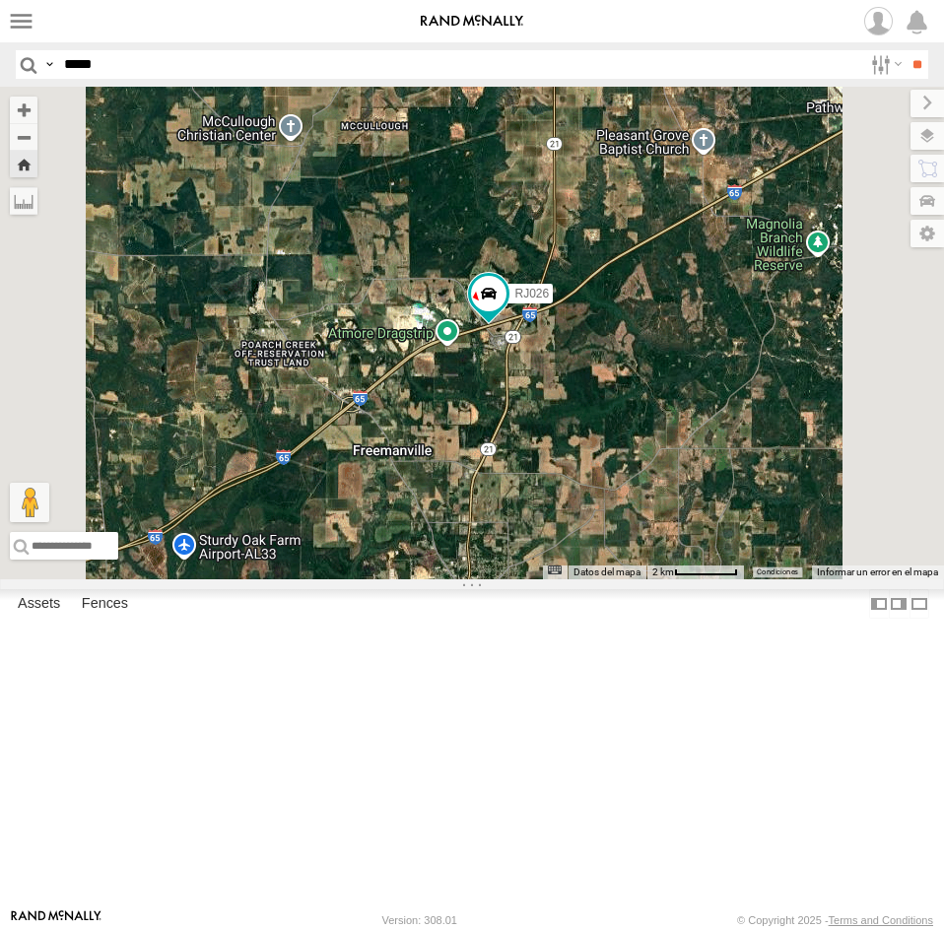
drag, startPoint x: 667, startPoint y: 613, endPoint x: 757, endPoint y: 576, distance: 96.8
click at [757, 576] on div "RJ026" at bounding box center [472, 333] width 944 height 493
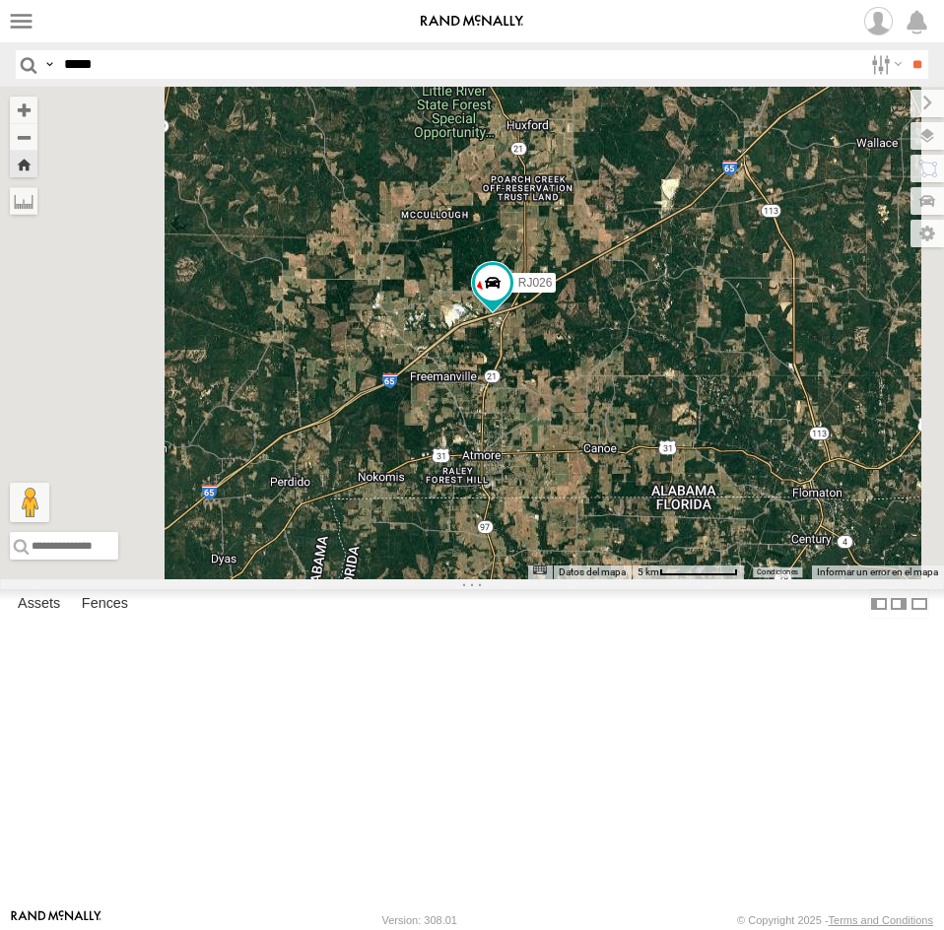
drag, startPoint x: 645, startPoint y: 507, endPoint x: 704, endPoint y: 518, distance: 59.1
click at [704, 518] on div "RJ026" at bounding box center [472, 333] width 944 height 493
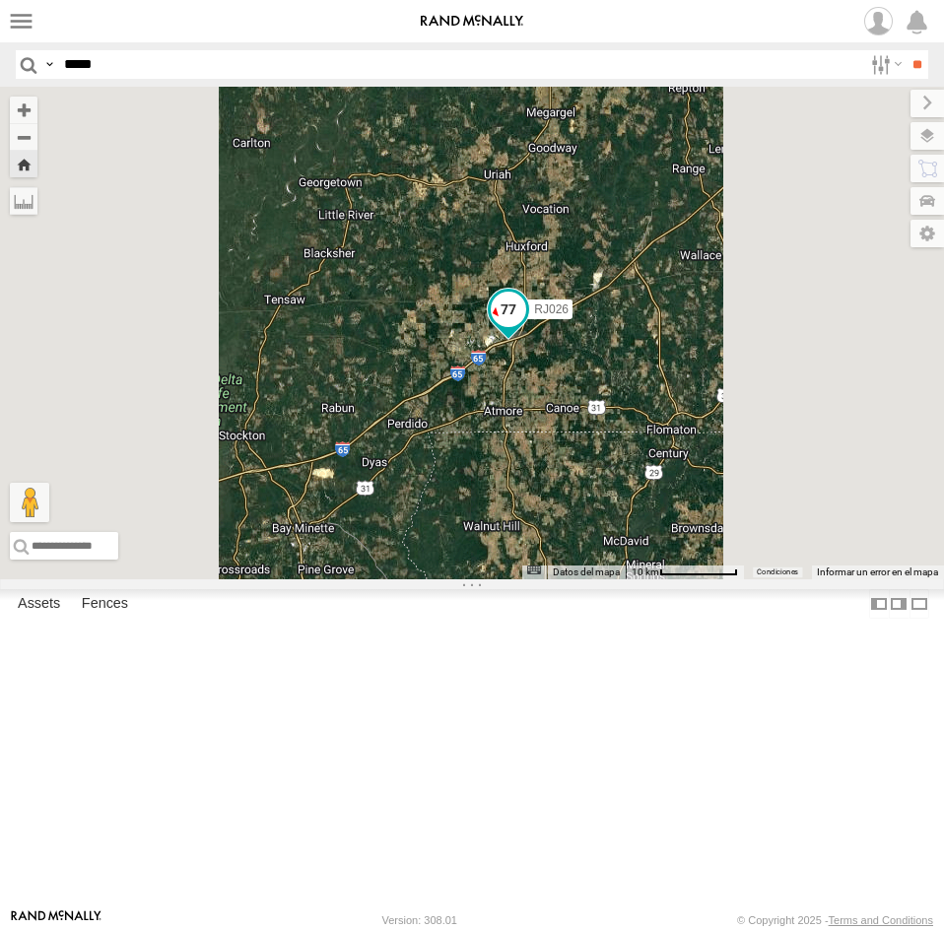
click at [526, 327] on span at bounding box center [508, 309] width 35 height 35
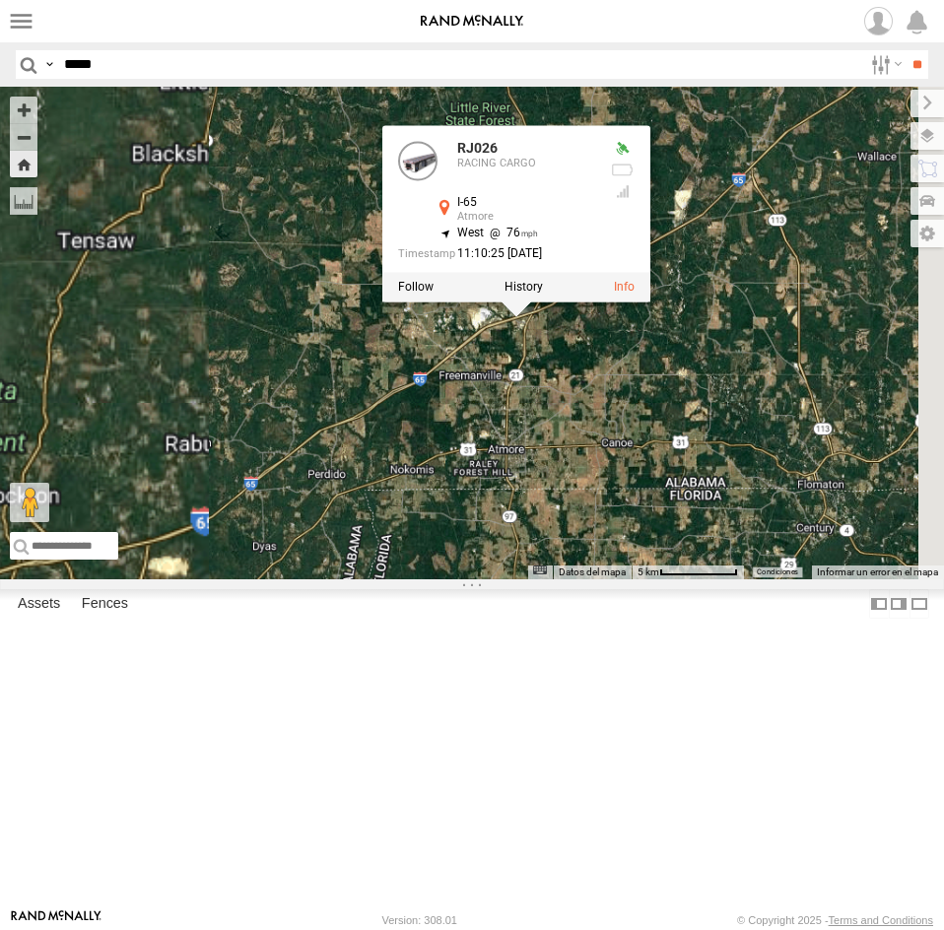
click at [739, 531] on div "RJ026 RJ026 RACING CARGO I-65 [PERSON_NAME] 31.10759 , -87.48637 [PERSON_NAME] …" at bounding box center [472, 333] width 944 height 493
